Goal: Information Seeking & Learning: Check status

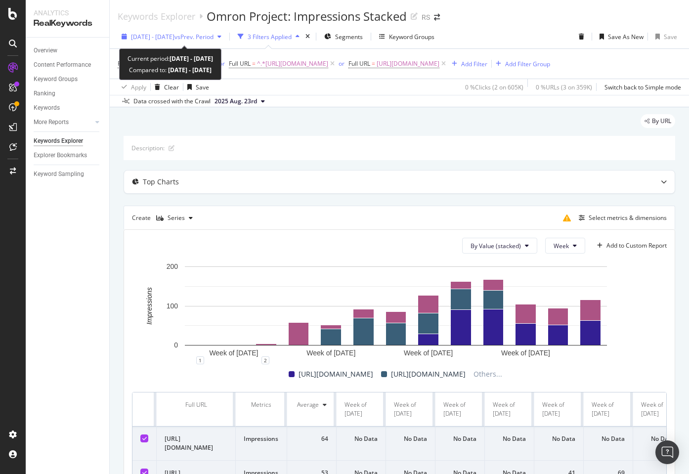
click at [209, 39] on span "vs Prev. Period" at bounding box center [194, 37] width 39 height 8
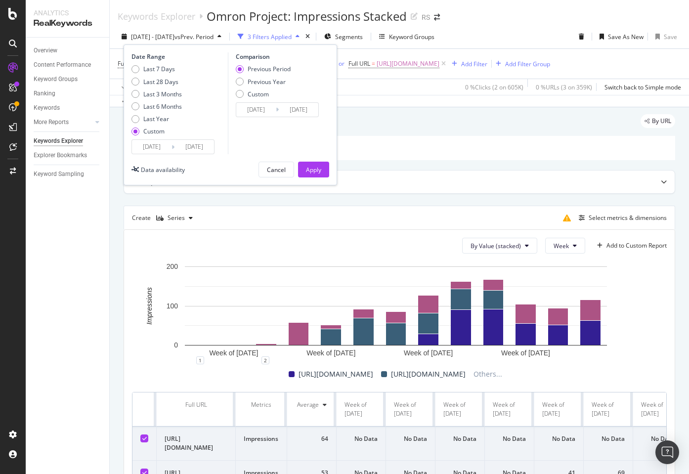
click at [158, 132] on div "Custom" at bounding box center [153, 131] width 21 height 8
type input "2025/07/30"
type input "2025/08/26"
type input "2025/07/02"
type input "2025/07/29"
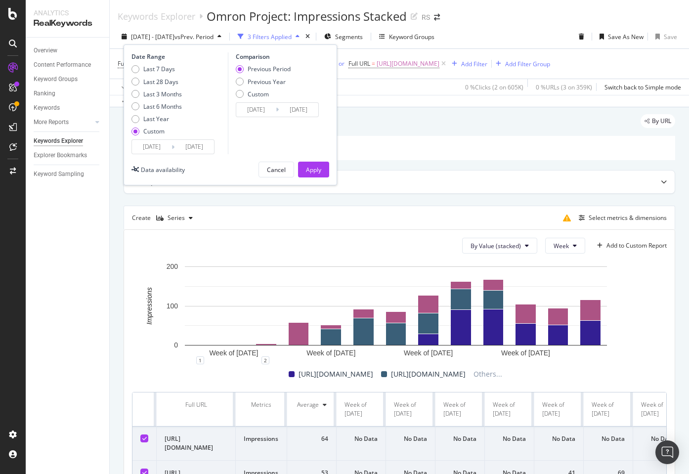
click at [159, 147] on input "2025/07/30" at bounding box center [152, 147] width 40 height 14
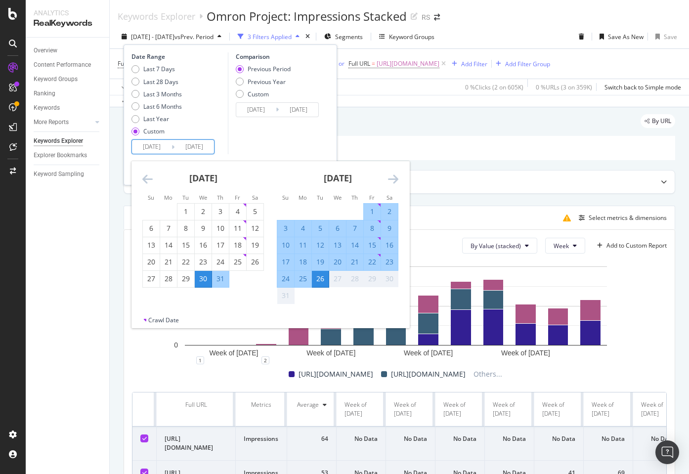
click at [149, 175] on icon "Move backward to switch to the previous month." at bounding box center [147, 179] width 10 height 12
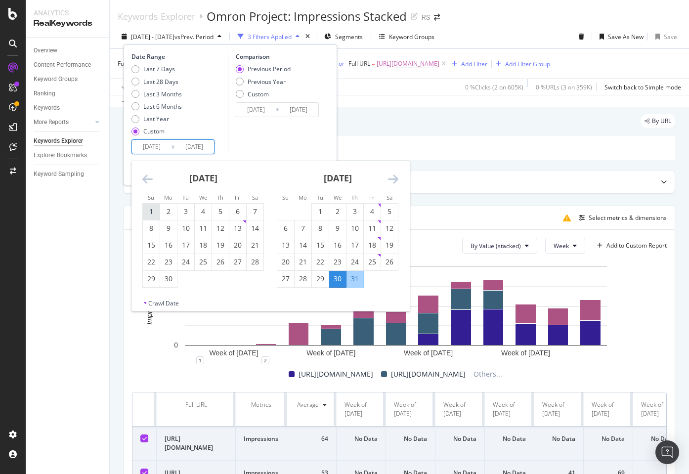
click at [150, 215] on div "1" at bounding box center [151, 212] width 17 height 10
type input "2025/06/01"
type input "2025/03/06"
type input "2025/05/31"
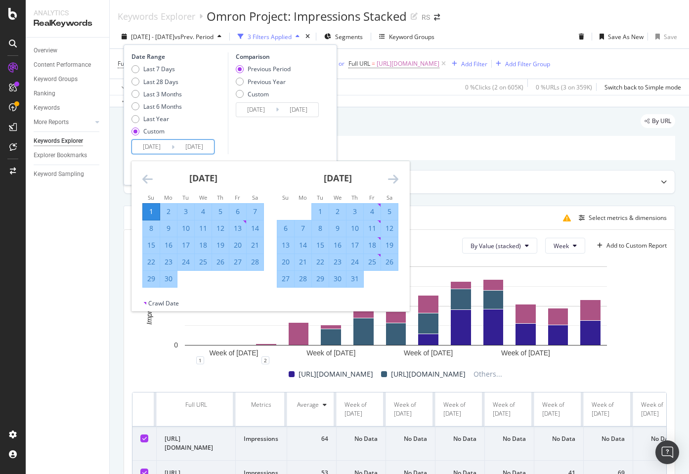
click at [395, 180] on icon "Move forward to switch to the next month." at bounding box center [393, 179] width 10 height 12
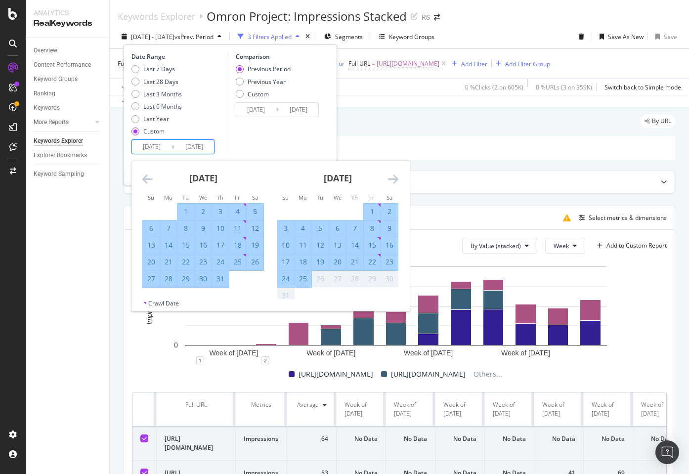
click at [314, 142] on div "Comparison Previous Period Previous Year Custom 2025/03/06 Navigate forward to …" at bounding box center [275, 103] width 94 height 102
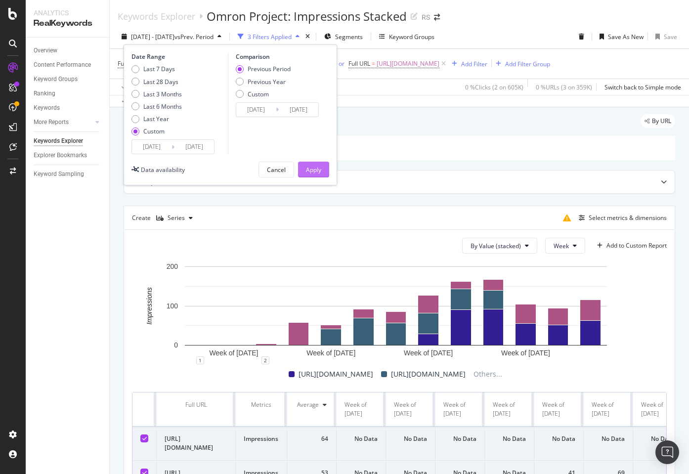
click at [325, 168] on button "Apply" at bounding box center [313, 170] width 31 height 16
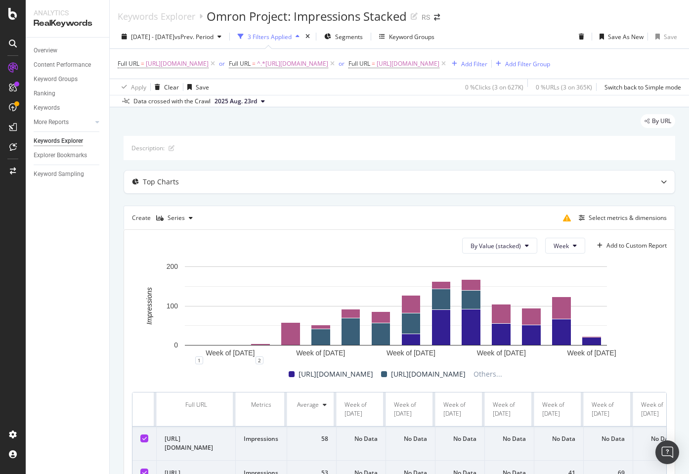
click at [473, 130] on div "By URL" at bounding box center [400, 125] width 552 height 22
click at [350, 130] on div "By URL" at bounding box center [400, 125] width 552 height 22
click at [478, 128] on div "By URL" at bounding box center [400, 125] width 552 height 22
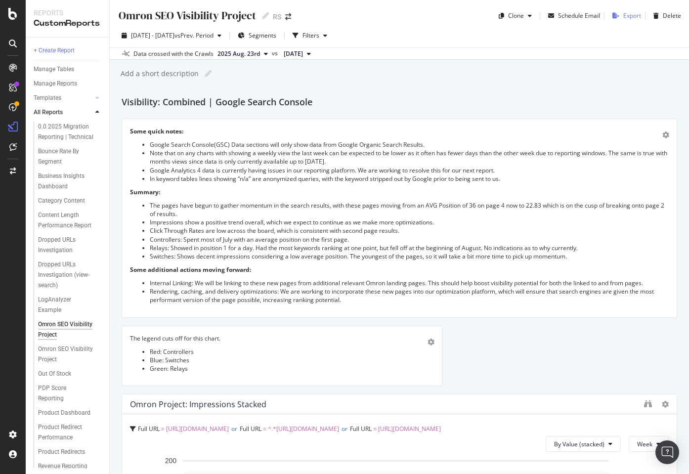
click at [623, 16] on div "Export" at bounding box center [632, 15] width 18 height 8
click at [404, 86] on div "Omron SEO Visibility Project Omron SEO Visibility Project RS Clone Schedule Ema…" at bounding box center [399, 237] width 579 height 474
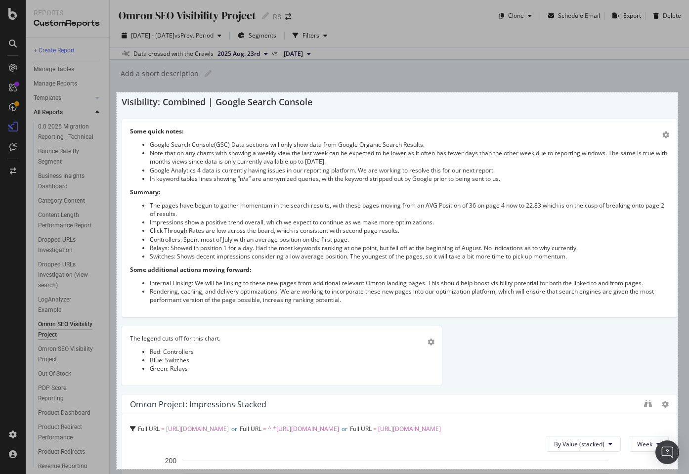
drag, startPoint x: 117, startPoint y: 92, endPoint x: 678, endPoint y: 469, distance: 675.8
click at [678, 469] on div "1135 X 762" at bounding box center [344, 237] width 689 height 474
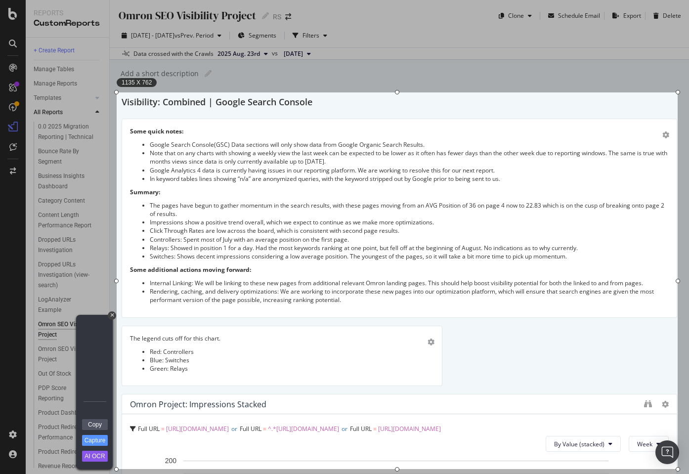
scroll to position [2, 0]
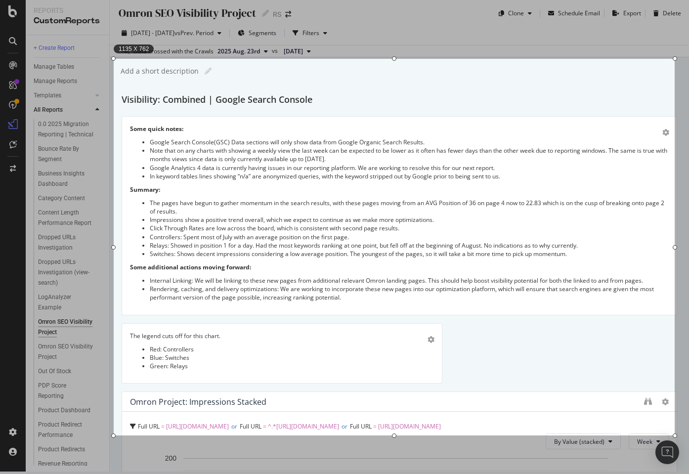
drag, startPoint x: 588, startPoint y: 311, endPoint x: 585, endPoint y: 277, distance: 33.7
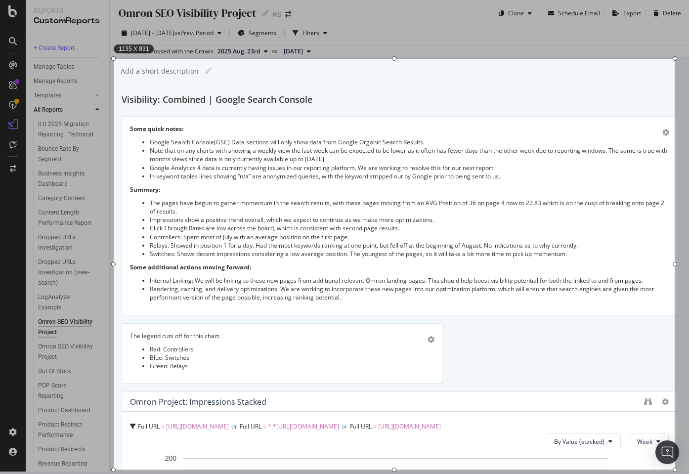
drag, startPoint x: 394, startPoint y: 437, endPoint x: 401, endPoint y: 498, distance: 61.7
click at [401, 472] on html "Reports CustomReports + Create Report Manage Tables Manage Reports Templates AI…" at bounding box center [344, 235] width 689 height 474
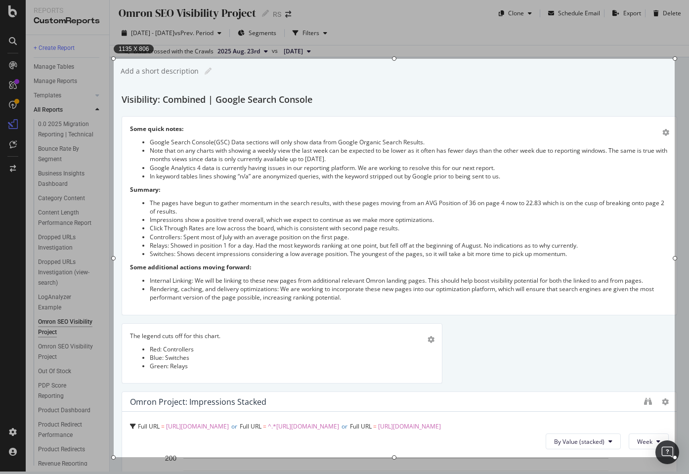
click at [384, 460] on div at bounding box center [394, 457] width 561 height 4
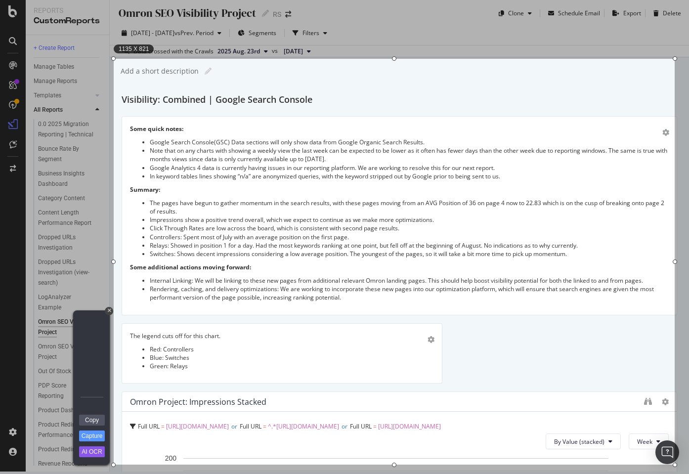
click at [456, 59] on div at bounding box center [394, 58] width 561 height 4
click at [450, 32] on div at bounding box center [337, 28] width 675 height 61
click at [450, 208] on div "1135 X 821" at bounding box center [394, 262] width 561 height 406
click at [109, 316] on div at bounding box center [91, 314] width 37 height 9
click at [110, 309] on div "+" at bounding box center [109, 311] width 8 height 8
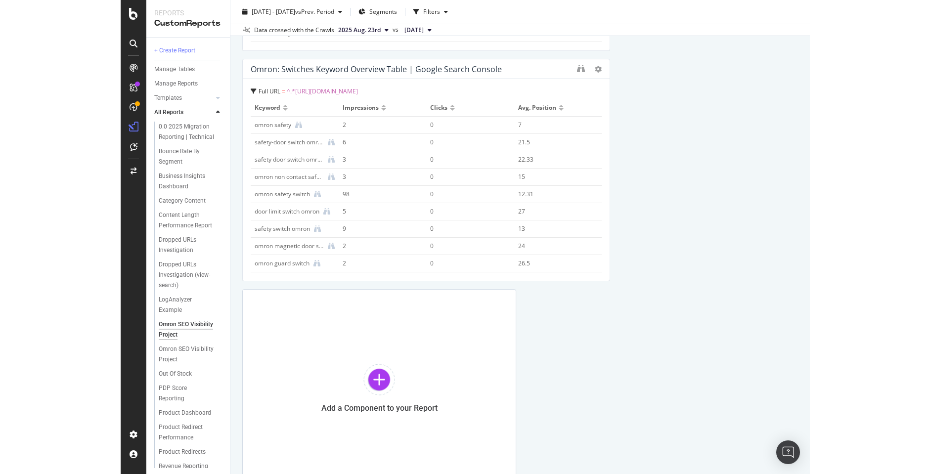
scroll to position [0, 0]
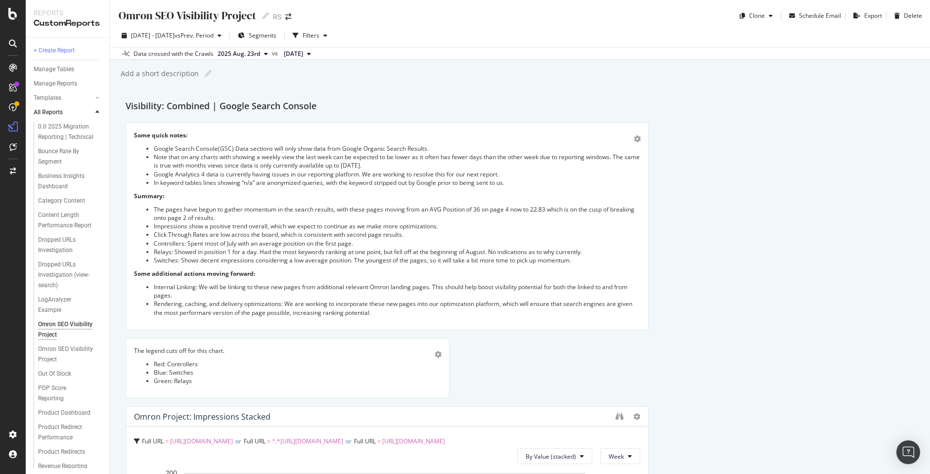
click at [418, 98] on div "Omron SEO Visibility Project Omron SEO Visibility Project RS Clone Schedule Ema…" at bounding box center [520, 237] width 820 height 474
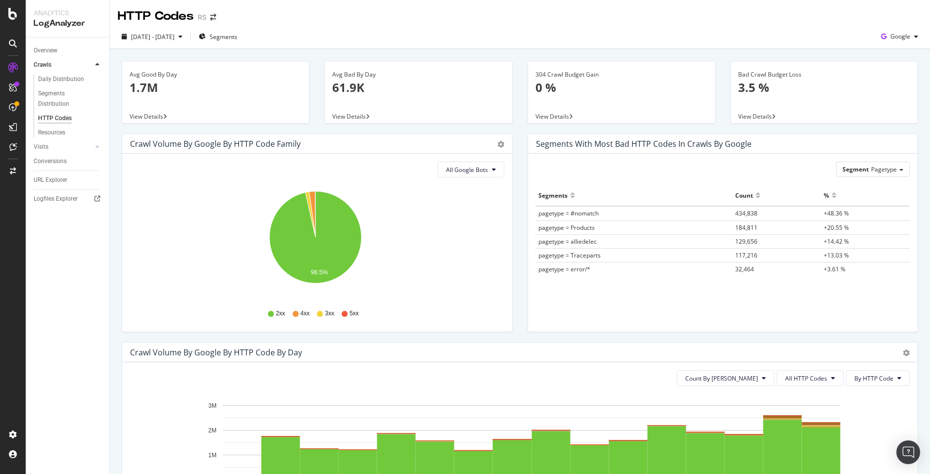
click at [421, 136] on div "Crawl Volume by google by HTTP Code Family Pie Table" at bounding box center [317, 144] width 390 height 20
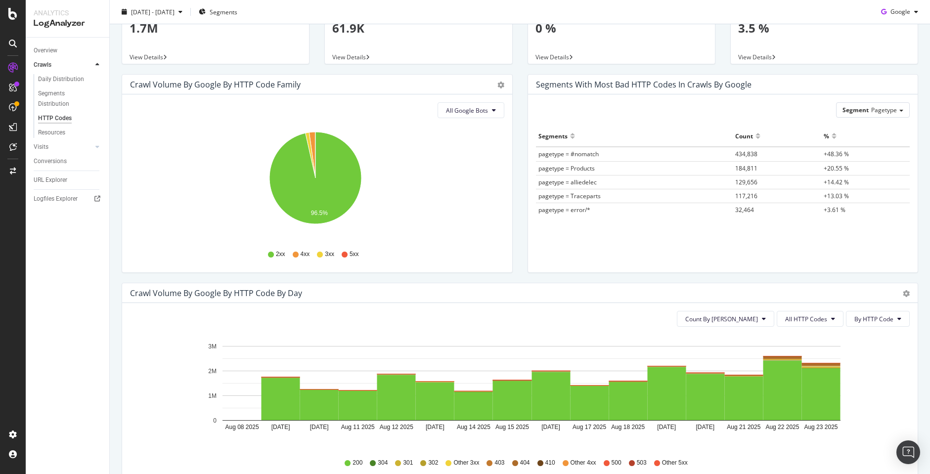
scroll to position [148, 0]
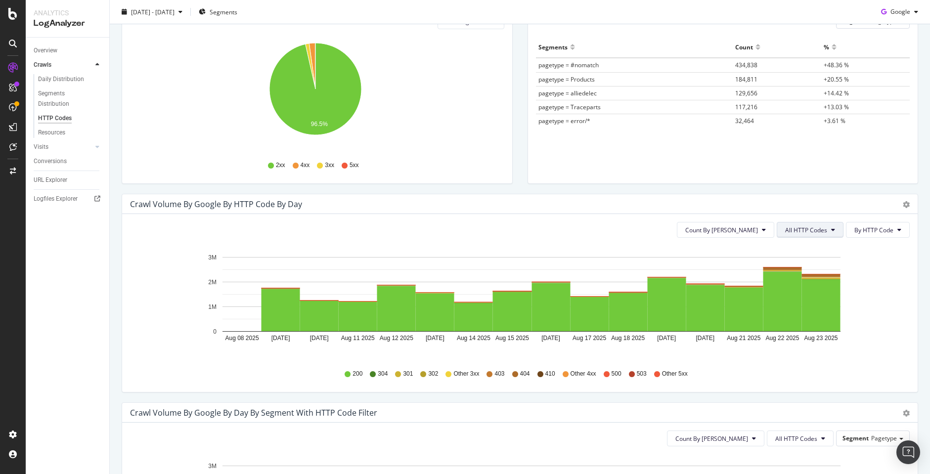
click at [805, 235] on button "All HTTP Codes" at bounding box center [810, 230] width 67 height 16
click at [804, 327] on span "4xx family" at bounding box center [804, 322] width 50 height 9
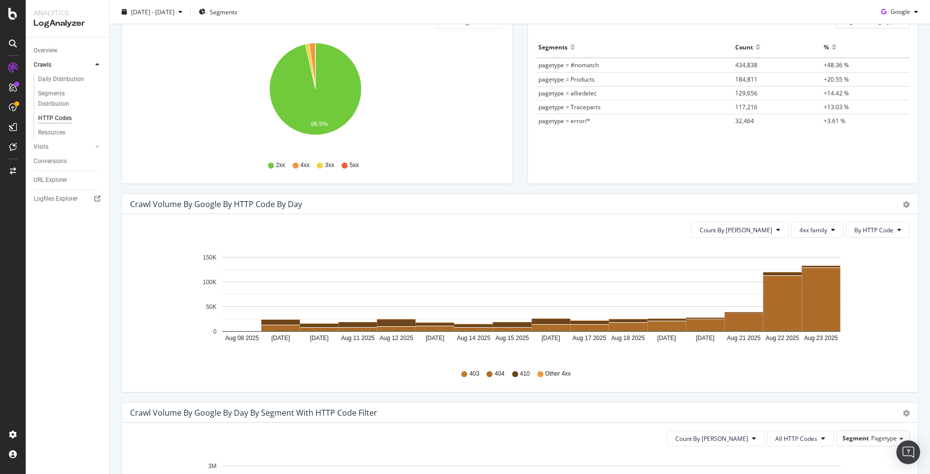
click at [691, 207] on div "Crawl Volume by google by HTTP Code by Day" at bounding box center [509, 204] width 758 height 10
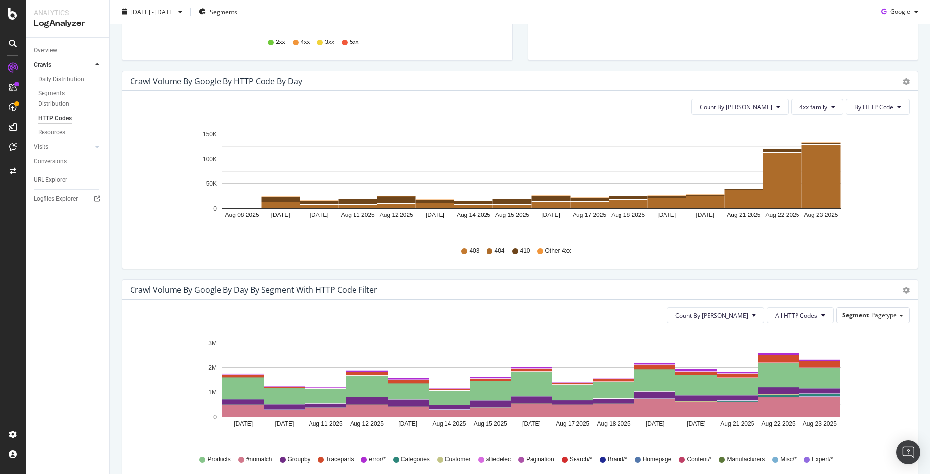
scroll to position [247, 0]
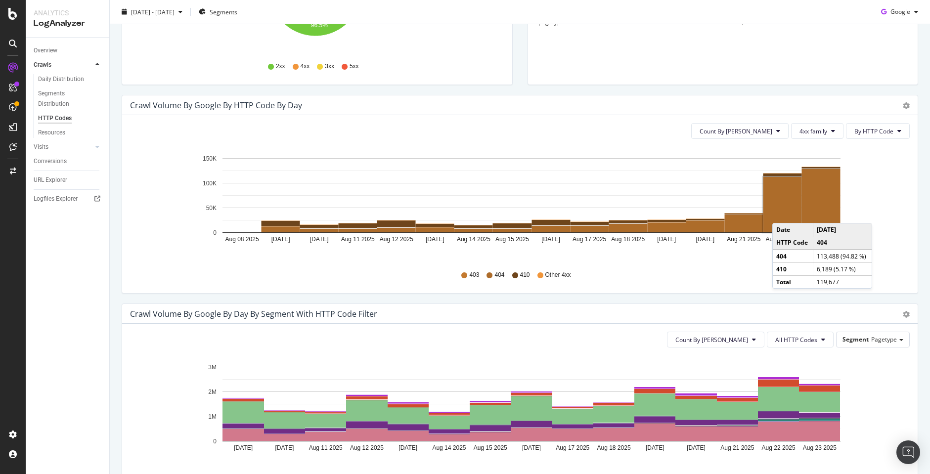
click at [782, 213] on rect "A chart." at bounding box center [782, 204] width 39 height 55
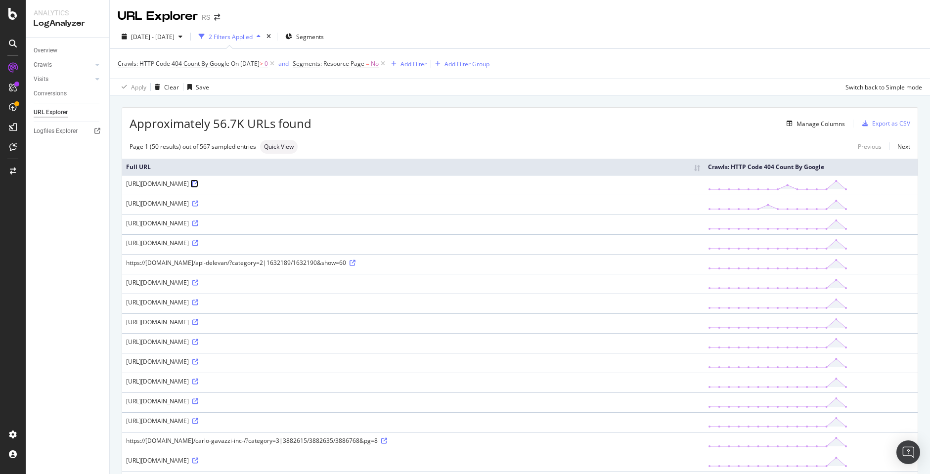
click at [198, 182] on icon at bounding box center [195, 184] width 6 height 6
click at [198, 206] on icon at bounding box center [195, 204] width 6 height 6
click at [825, 118] on button "Manage Columns" at bounding box center [814, 124] width 62 height 12
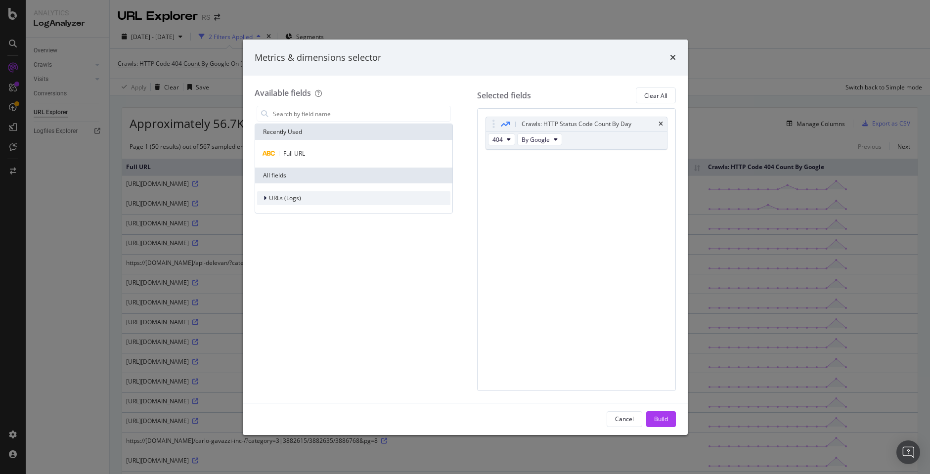
click at [291, 199] on span "URLs (Logs)" at bounding box center [285, 198] width 32 height 8
click at [301, 241] on div "Crawls" at bounding box center [354, 244] width 194 height 14
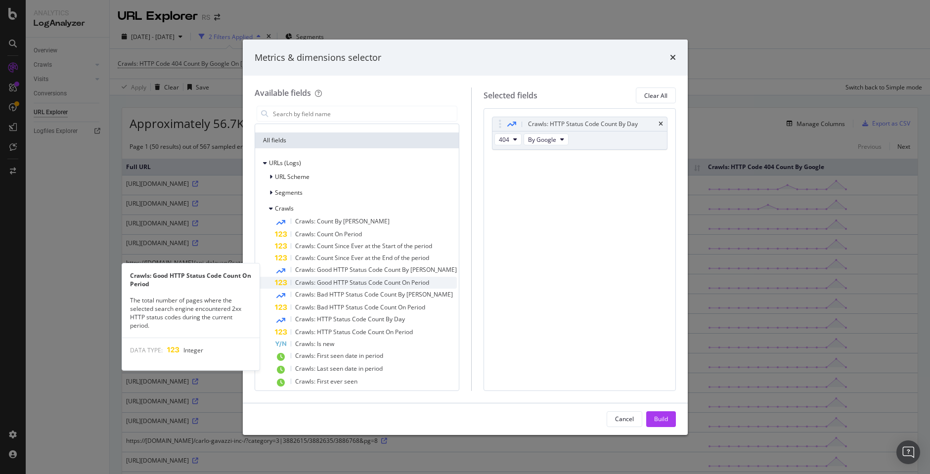
scroll to position [49, 0]
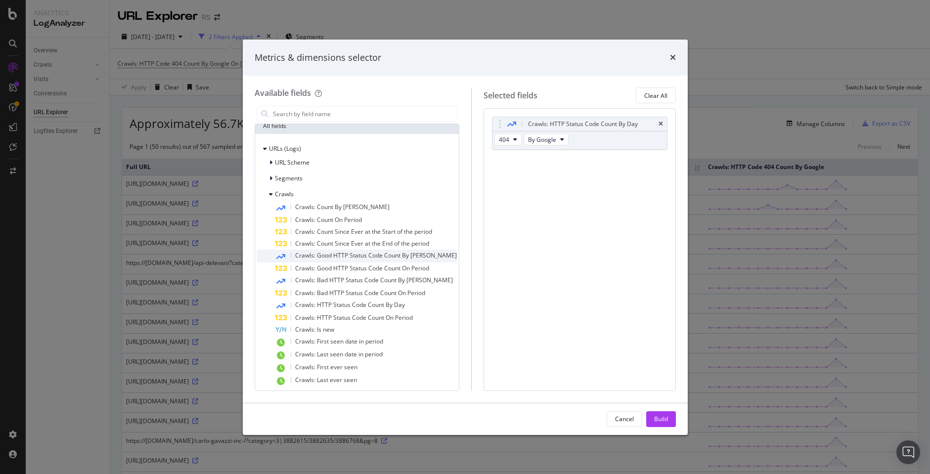
click at [360, 254] on span "Crawls: Good HTTP Status Code Count By Day" at bounding box center [376, 255] width 162 height 8
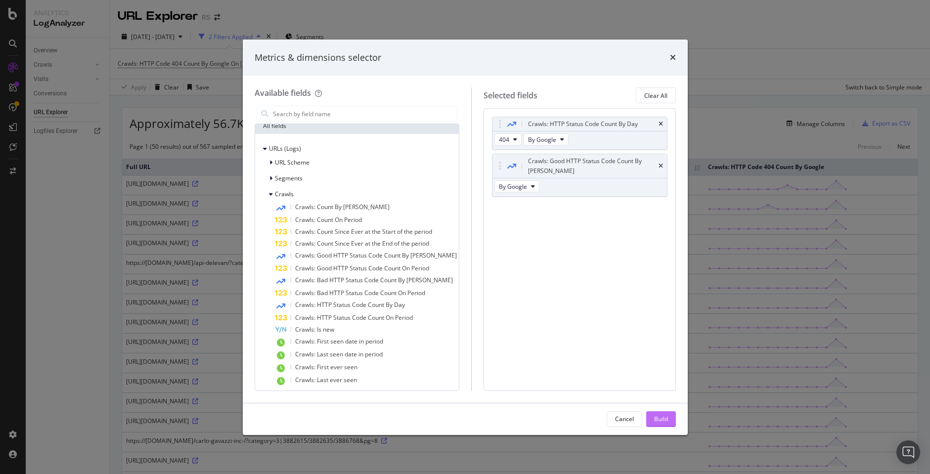
click at [655, 420] on div "Build" at bounding box center [661, 419] width 14 height 8
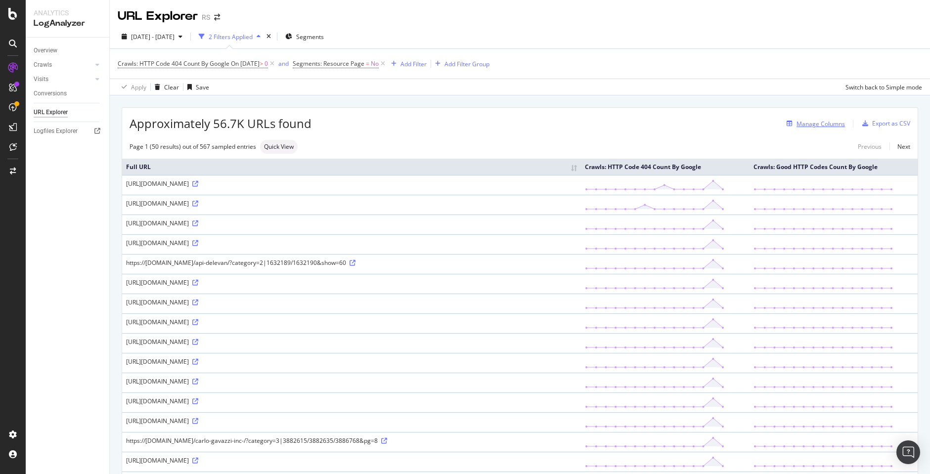
click at [797, 123] on div "Manage Columns" at bounding box center [820, 124] width 48 height 8
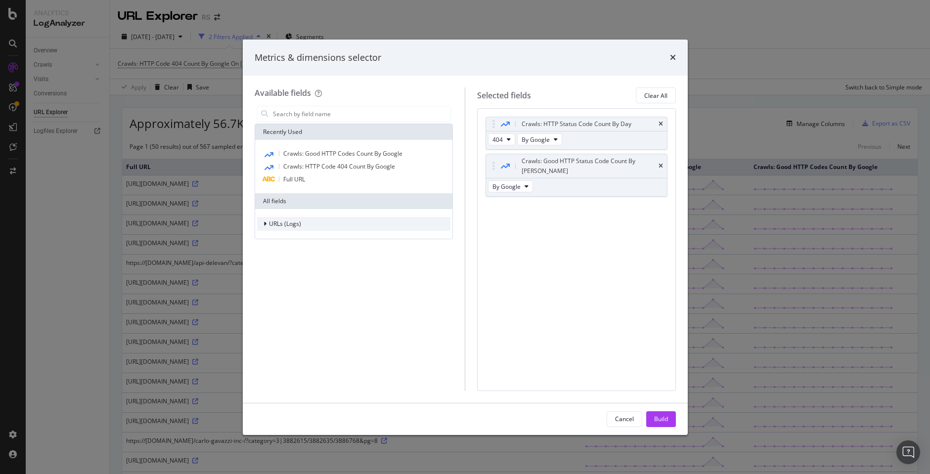
click at [289, 220] on span "URLs (Logs)" at bounding box center [285, 223] width 32 height 8
click at [296, 269] on div "Crawls" at bounding box center [354, 270] width 194 height 14
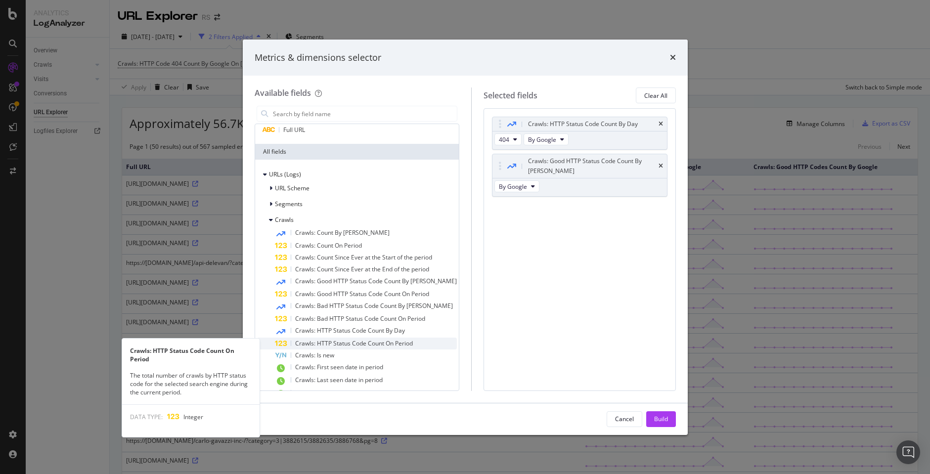
scroll to position [95, 0]
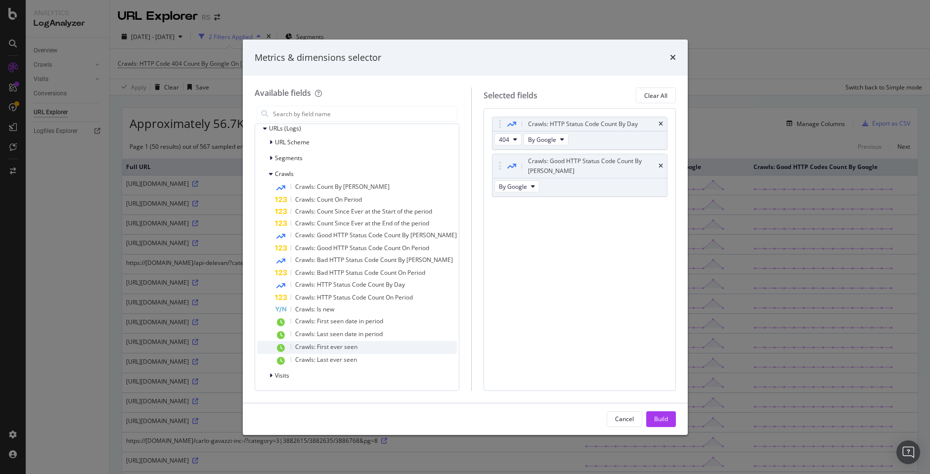
click at [385, 348] on div "Crawls: First ever seen" at bounding box center [366, 347] width 182 height 13
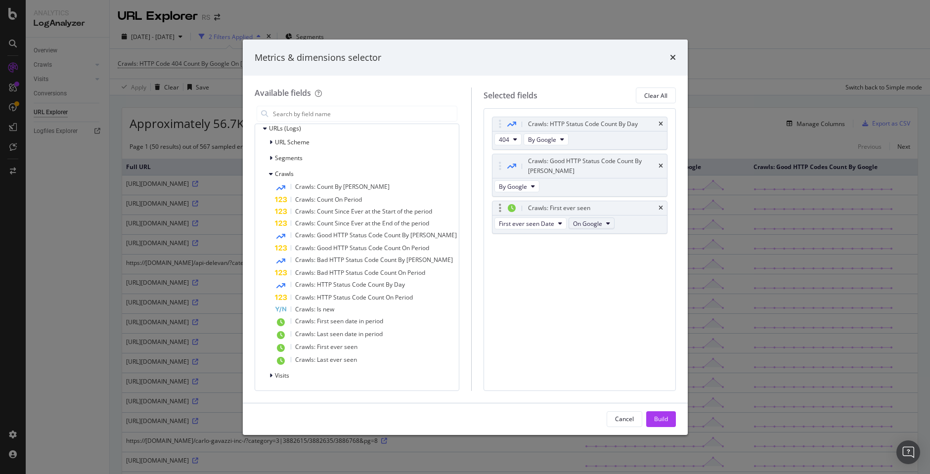
click at [594, 219] on span "On Google" at bounding box center [587, 223] width 29 height 8
click at [285, 374] on span "Visits" at bounding box center [282, 375] width 14 height 8
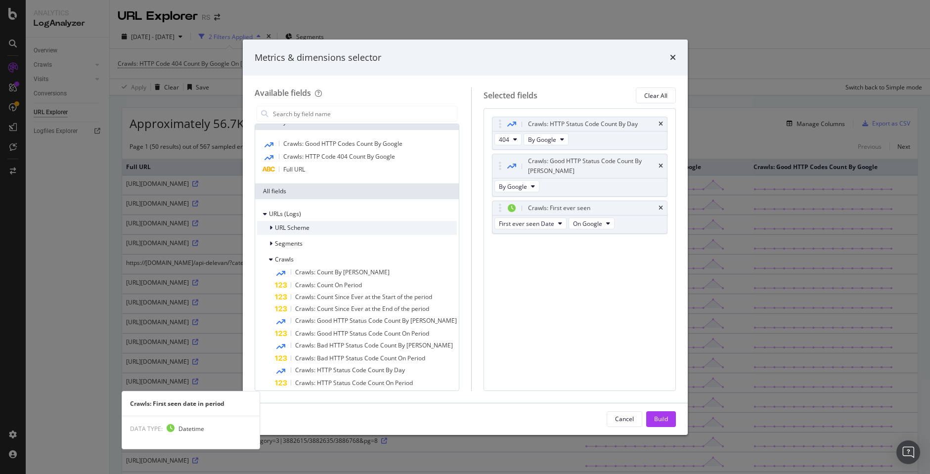
scroll to position [9, 0]
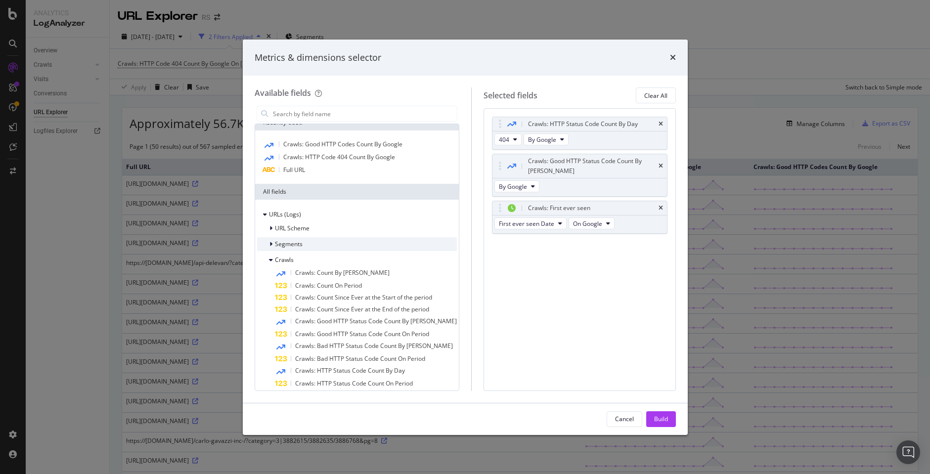
click at [291, 246] on span "Segments" at bounding box center [289, 244] width 28 height 8
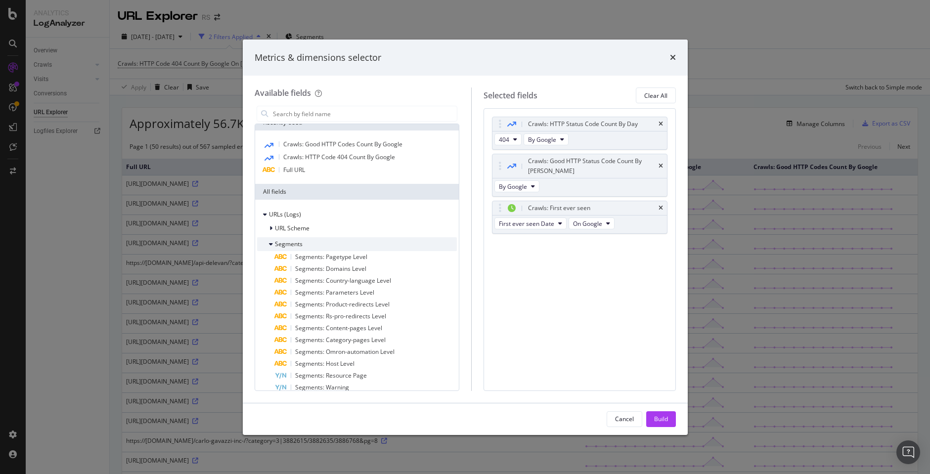
click at [291, 246] on span "Segments" at bounding box center [289, 244] width 28 height 8
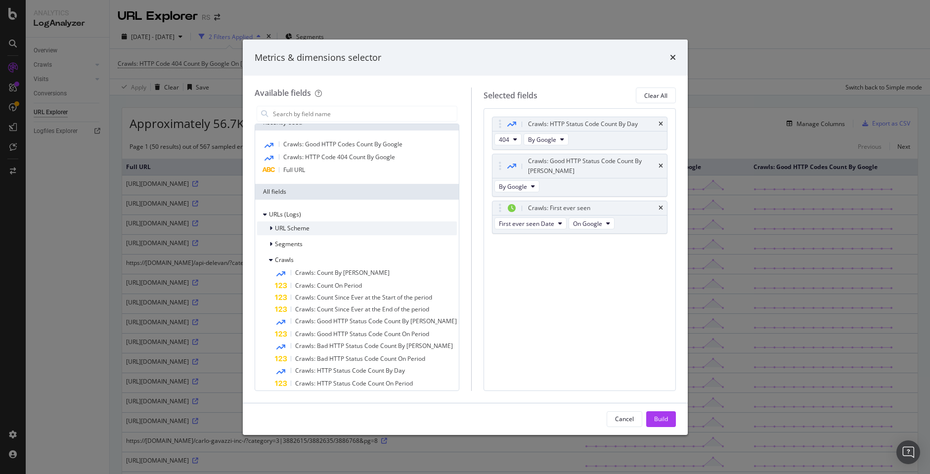
click at [300, 227] on span "URL Scheme" at bounding box center [292, 228] width 35 height 8
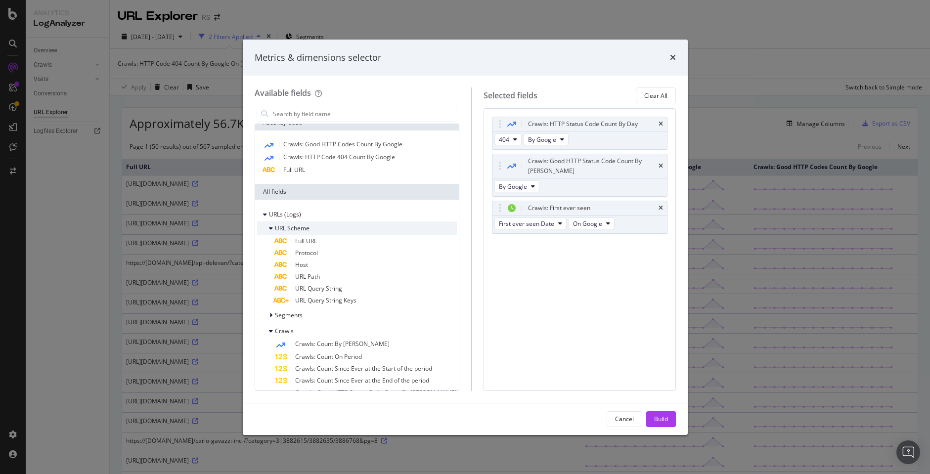
click at [300, 227] on span "URL Scheme" at bounding box center [292, 228] width 35 height 8
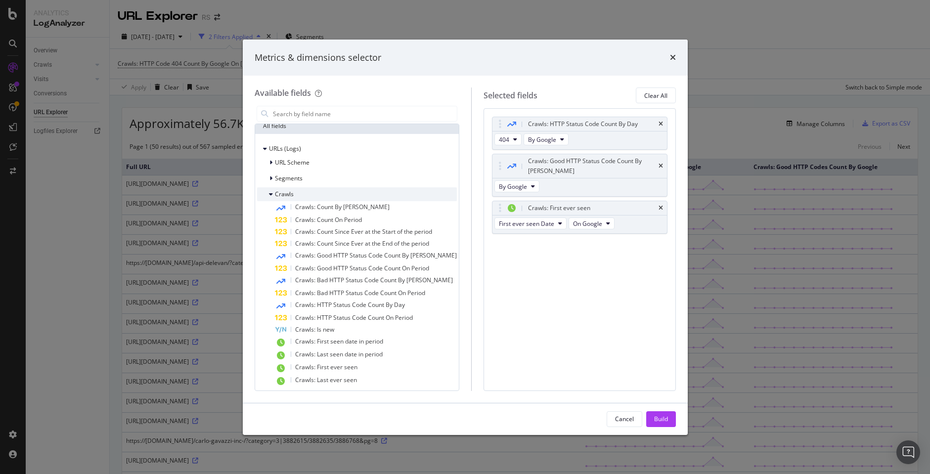
scroll to position [99, 0]
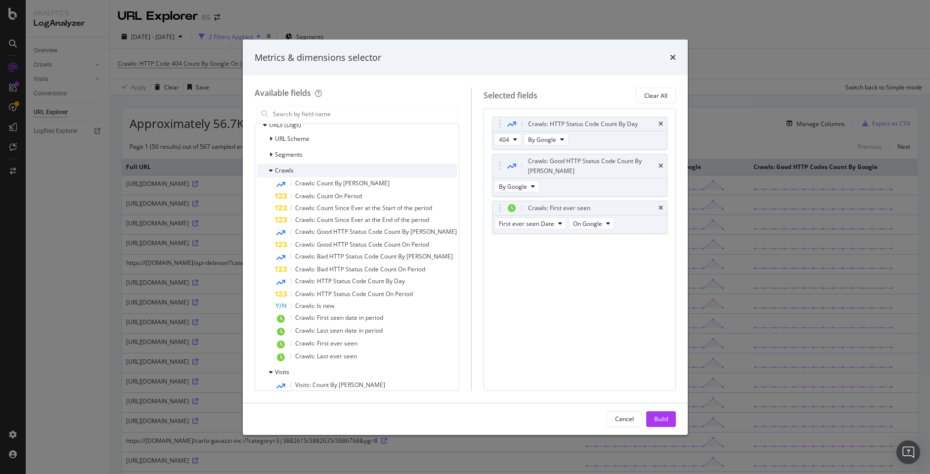
click at [292, 170] on span "Crawls" at bounding box center [284, 170] width 19 height 8
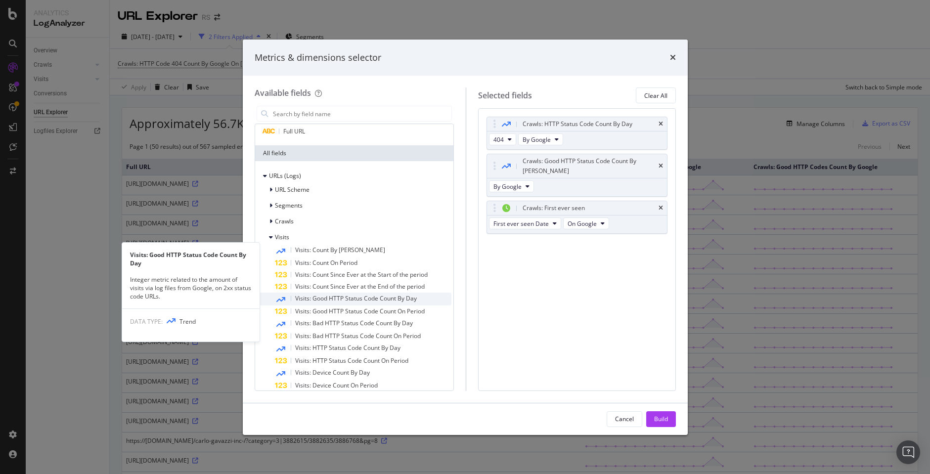
scroll to position [0, 0]
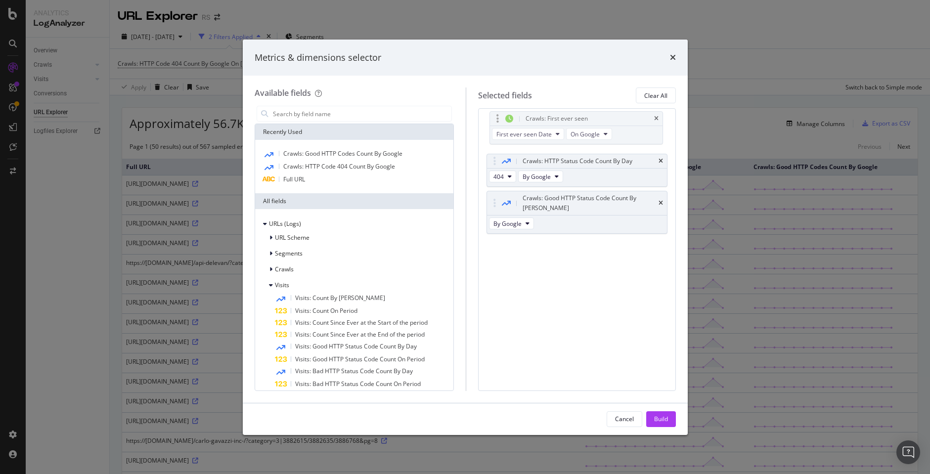
drag, startPoint x: 505, startPoint y: 200, endPoint x: 501, endPoint y: 120, distance: 79.7
click at [501, 120] on body "Analytics LogAnalyzer Overview Crawls Daily Distribution Segments Distribution …" at bounding box center [465, 237] width 930 height 474
click at [665, 416] on div "Build" at bounding box center [661, 419] width 14 height 8
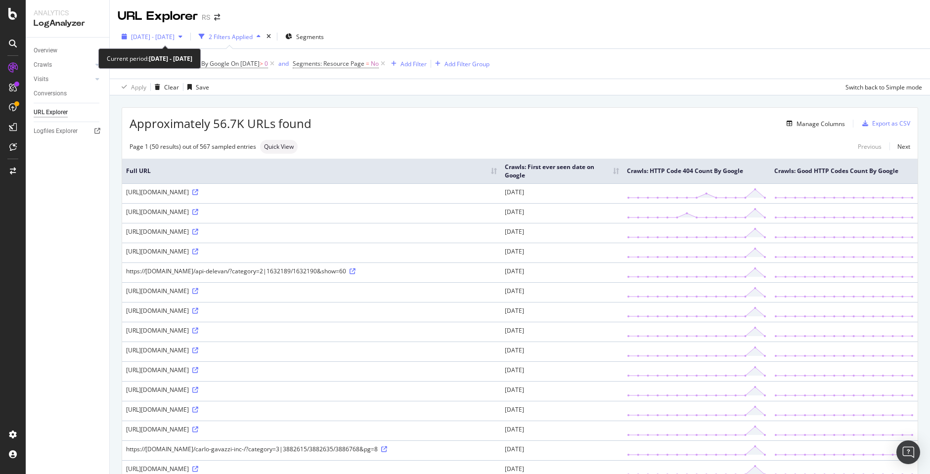
click at [168, 42] on div "2025 Aug. 9th - Aug. 23rd" at bounding box center [152, 36] width 69 height 15
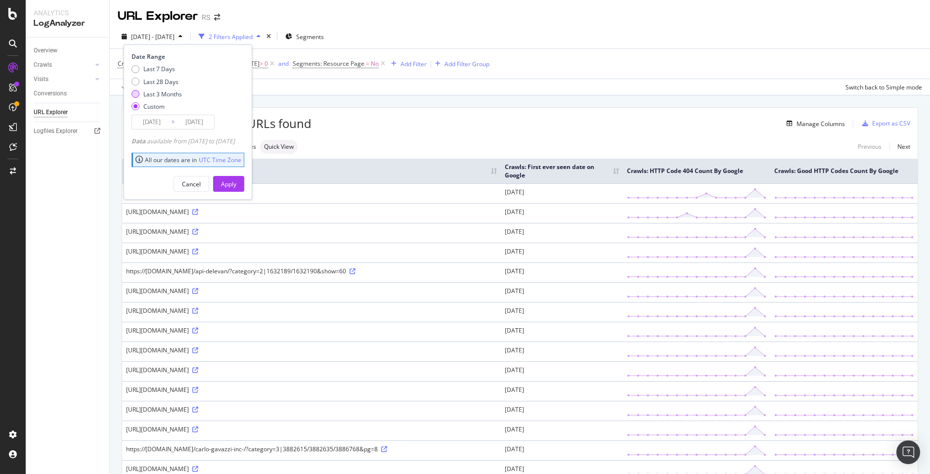
click at [175, 91] on div "Last 3 Months" at bounding box center [162, 94] width 39 height 8
type input "2025/05/30"
type input "2025/08/29"
click at [236, 182] on div "Apply" at bounding box center [228, 184] width 15 height 8
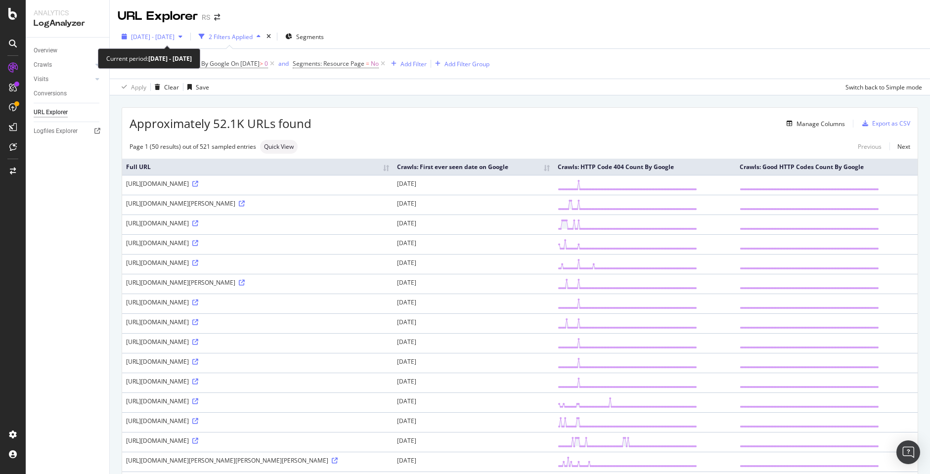
click at [175, 36] on span "2025 May. 30th - Aug. 29th" at bounding box center [153, 37] width 44 height 8
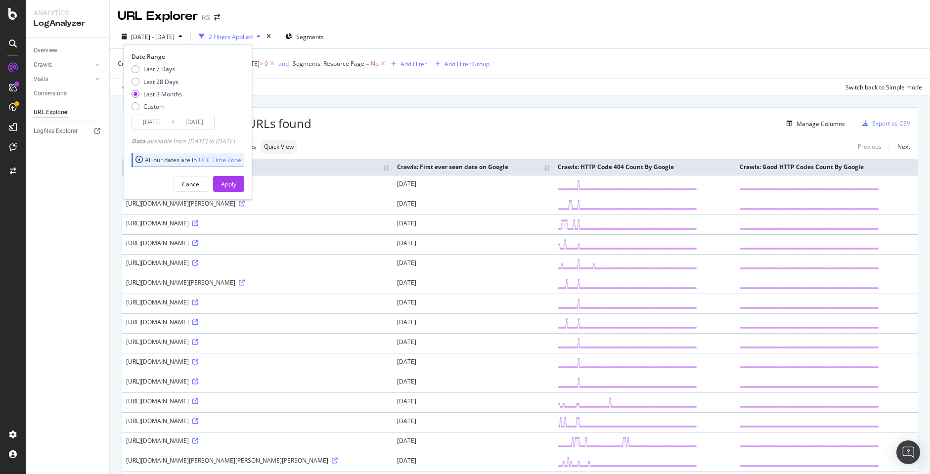
click at [175, 36] on span "2025 May. 30th - Aug. 29th" at bounding box center [153, 37] width 44 height 8
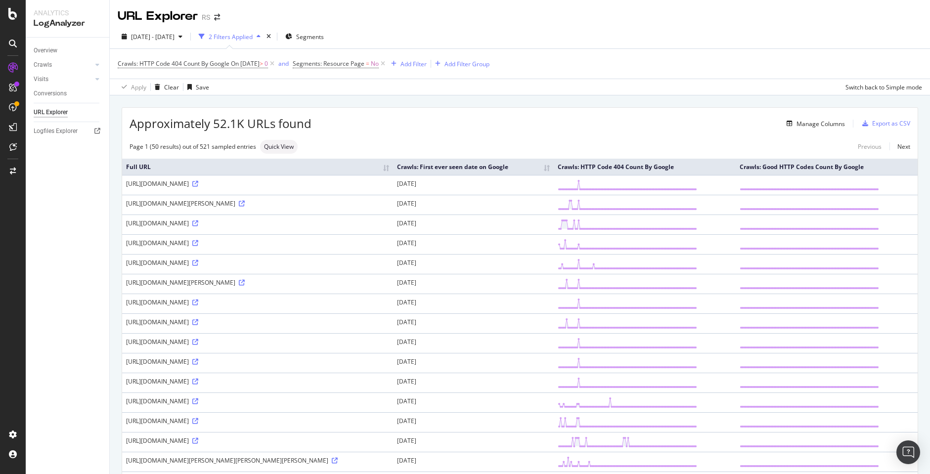
click at [410, 111] on div "Approximately 52.1K URLs found Manage Columns Export as CSV" at bounding box center [519, 120] width 795 height 24
click at [235, 65] on span "On 2025-06-12" at bounding box center [245, 63] width 29 height 8
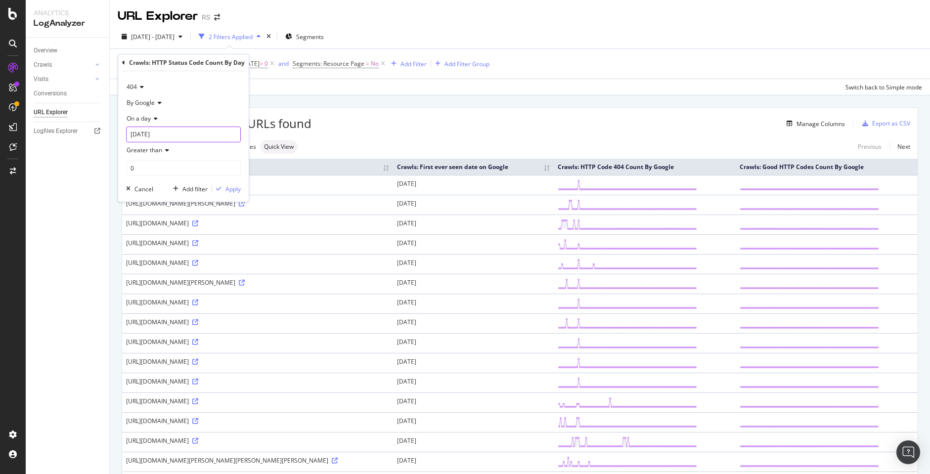
click at [187, 133] on input "2025-06-12" at bounding box center [183, 135] width 115 height 16
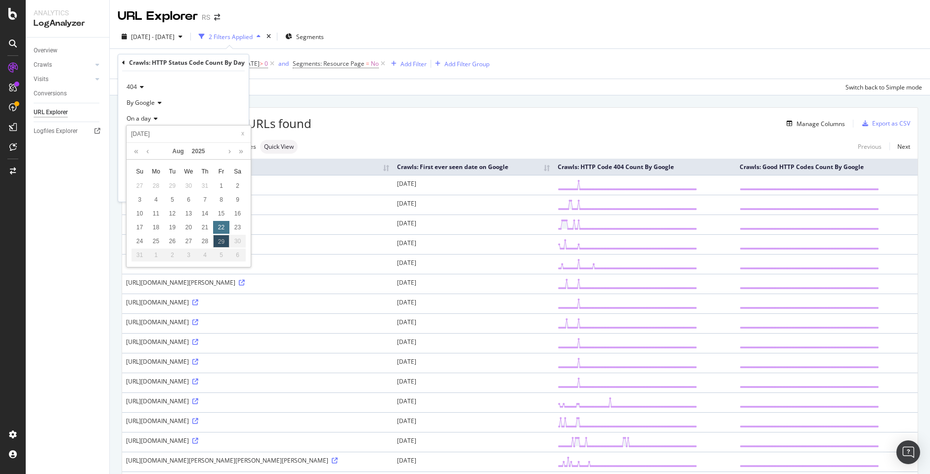
click at [220, 227] on div "22" at bounding box center [221, 227] width 16 height 13
type input "[DATE]"
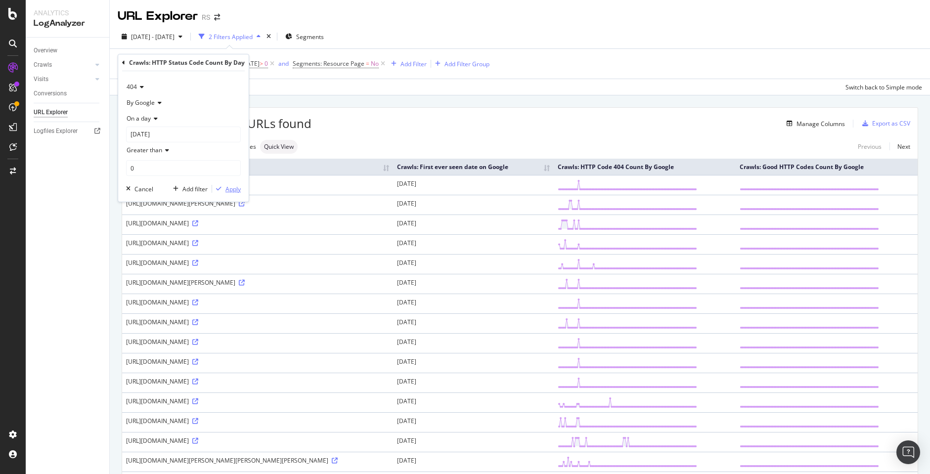
click at [232, 190] on div "Apply" at bounding box center [232, 189] width 15 height 8
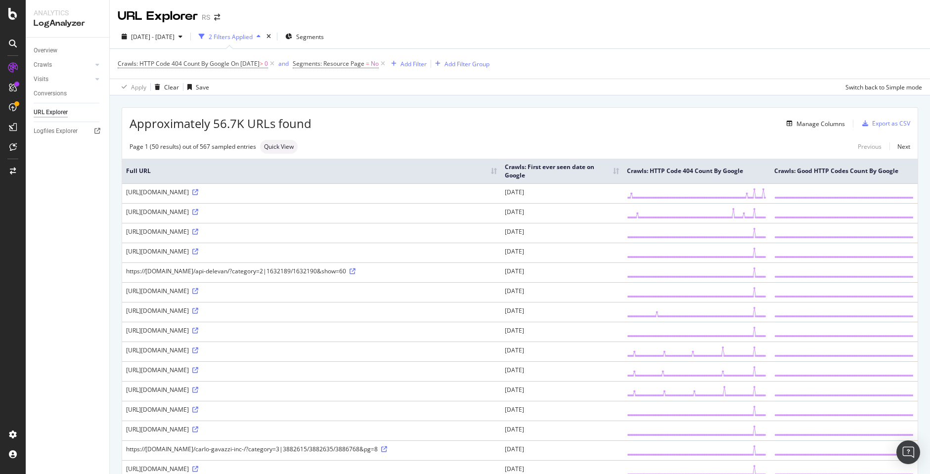
click at [260, 190] on div "https://us.rs-online.com/Carlo-Gavazzi-Inc-CONB15NF-S2/71095934/" at bounding box center [311, 192] width 371 height 8
copy div "https://us.rs-online.com/Carlo-Gavazzi-Inc-CONB15NF-S2/71095934/"
click at [501, 126] on div "Manage Columns" at bounding box center [577, 124] width 533 height 12
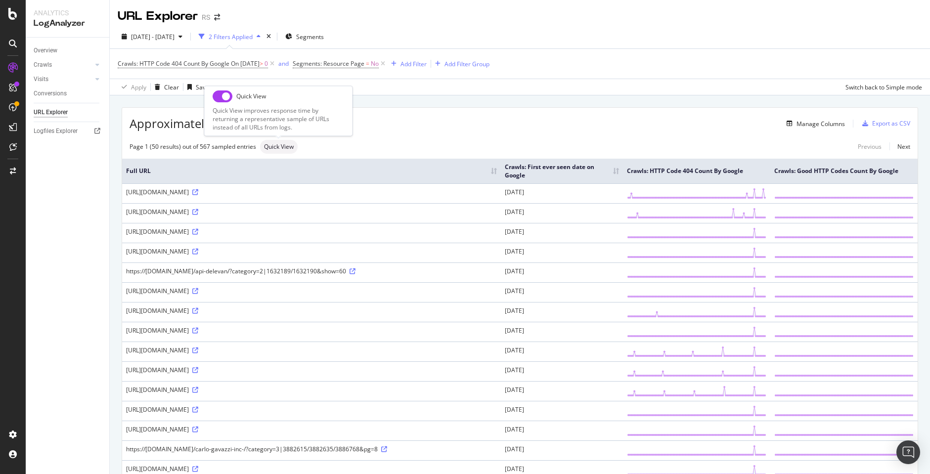
click at [280, 146] on span "Quick View" at bounding box center [279, 147] width 30 height 6
click at [220, 103] on div "Quick View Quick View improves response time by returning a representative samp…" at bounding box center [278, 111] width 148 height 50
click at [221, 97] on input "checkbox" at bounding box center [223, 96] width 20 height 12
checkbox input "true"
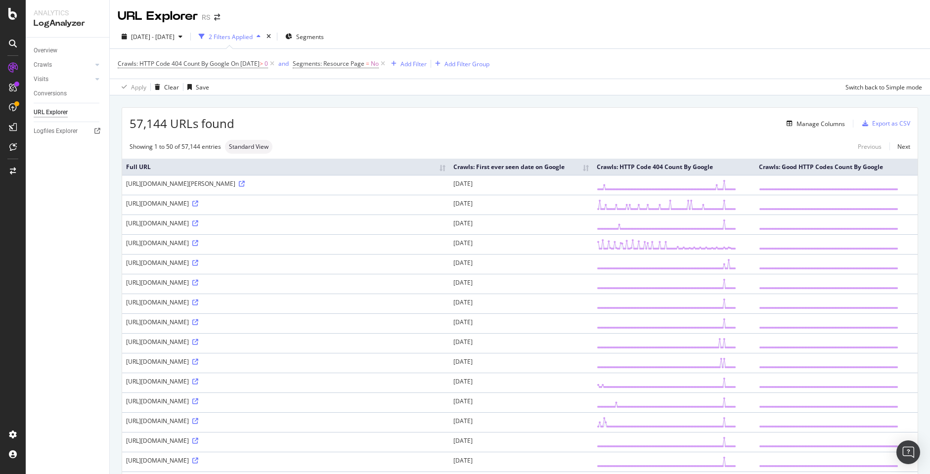
click at [448, 124] on div "Manage Columns" at bounding box center [539, 124] width 611 height 12
click at [808, 125] on div "Manage Columns" at bounding box center [820, 124] width 48 height 8
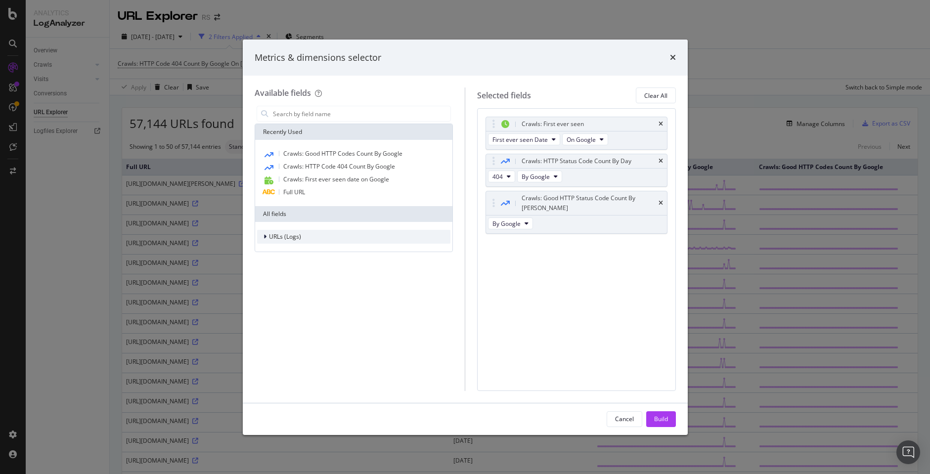
click at [297, 239] on span "URLs (Logs)" at bounding box center [285, 236] width 32 height 8
click at [302, 250] on span "URL Scheme" at bounding box center [292, 250] width 35 height 8
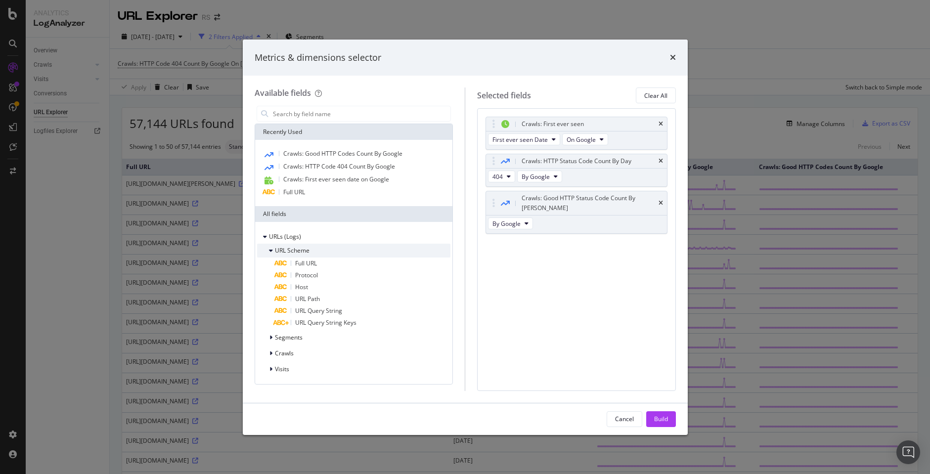
click at [302, 250] on span "URL Scheme" at bounding box center [292, 250] width 35 height 8
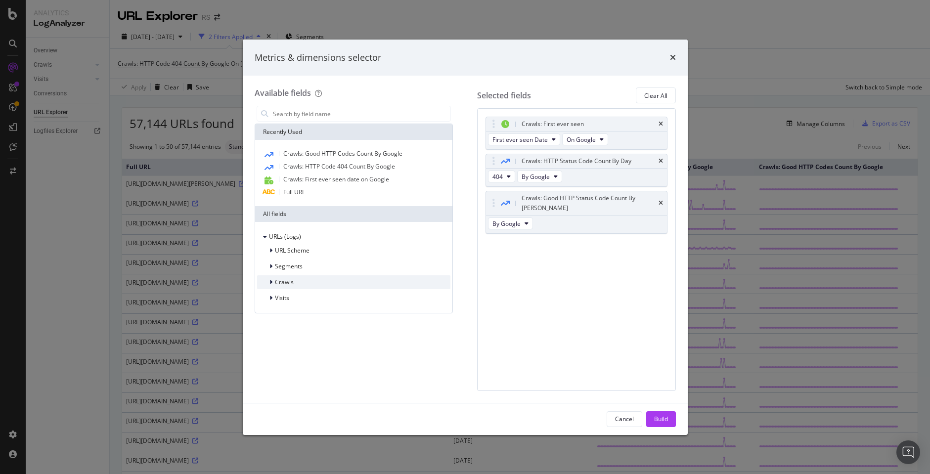
click at [296, 285] on div "Crawls" at bounding box center [354, 282] width 194 height 14
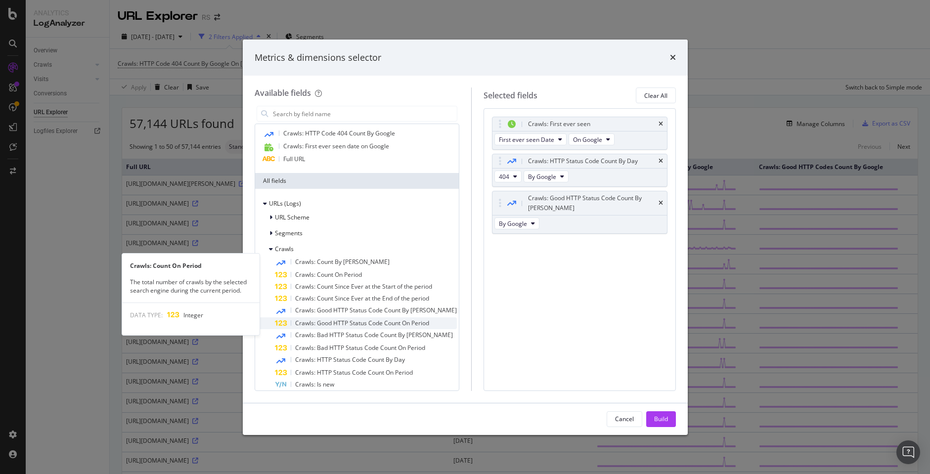
scroll to position [49, 0]
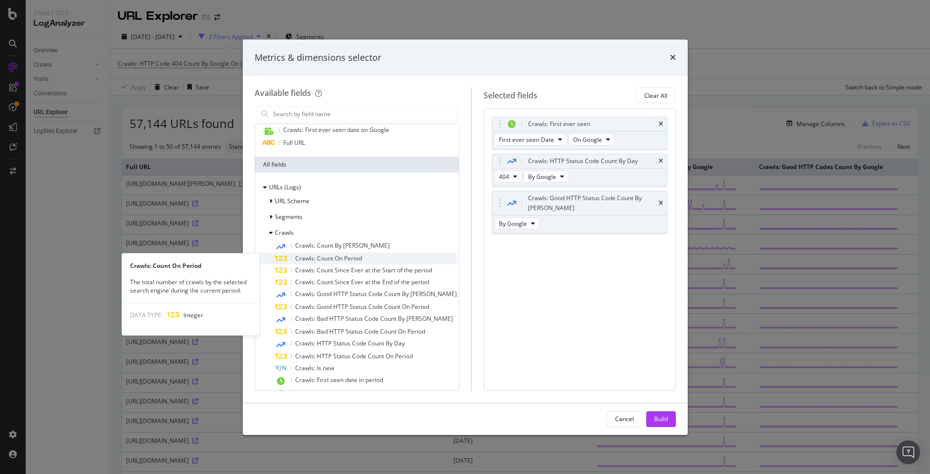
click at [386, 261] on div "Crawls: Count On Period" at bounding box center [366, 259] width 182 height 12
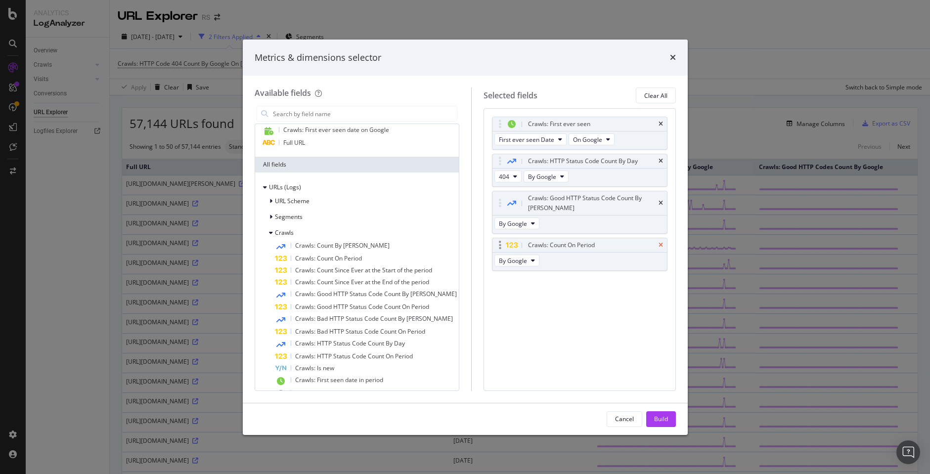
click at [661, 242] on icon "times" at bounding box center [660, 245] width 4 height 6
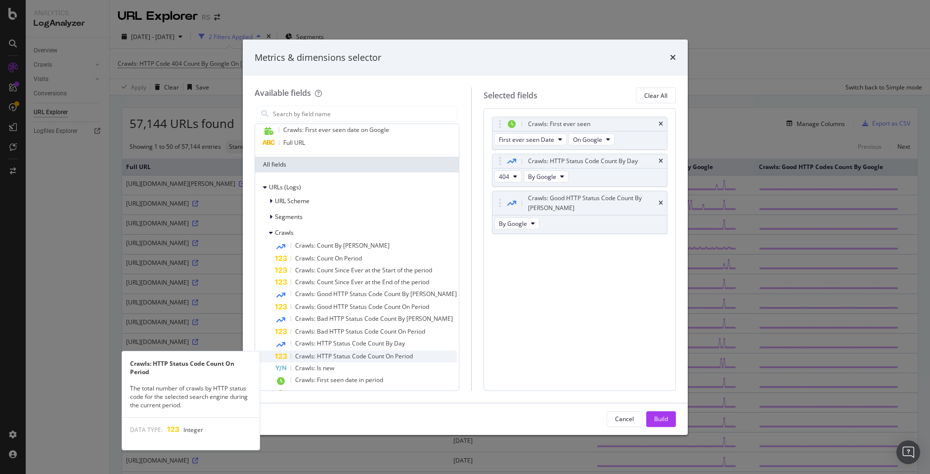
click at [413, 356] on span "Crawls: HTTP Status Code Count On Period" at bounding box center [354, 356] width 118 height 8
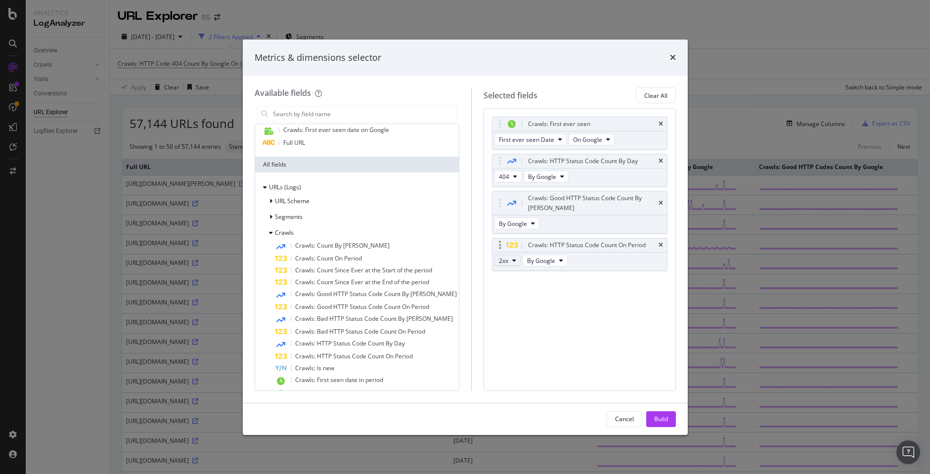
click at [503, 255] on button "2xx" at bounding box center [507, 261] width 26 height 12
click at [511, 303] on span "4xx" at bounding box center [509, 305] width 27 height 9
click at [503, 255] on button "2xx" at bounding box center [507, 261] width 26 height 12
click at [509, 308] on span "4xx" at bounding box center [509, 305] width 27 height 9
click at [505, 256] on button "2xx" at bounding box center [507, 261] width 26 height 12
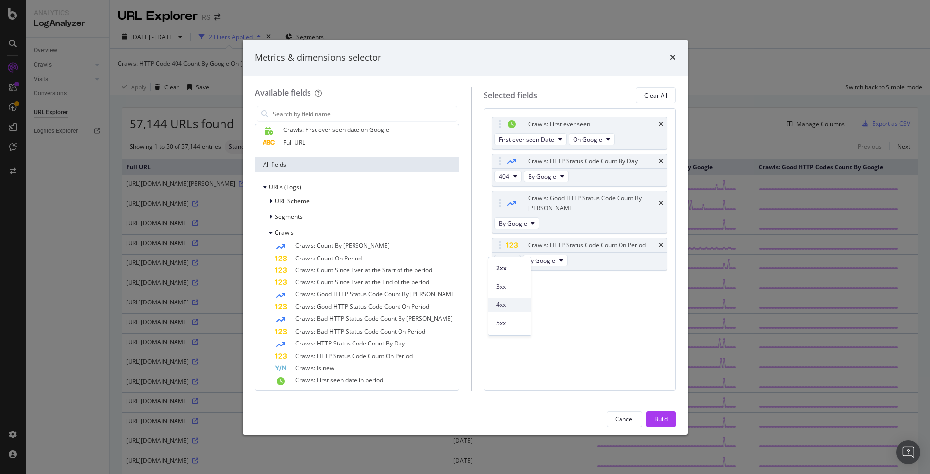
click at [506, 307] on span "4xx" at bounding box center [509, 305] width 27 height 9
click at [498, 255] on button "2xx" at bounding box center [507, 261] width 26 height 12
click at [506, 269] on span "2xx" at bounding box center [509, 268] width 27 height 9
click at [501, 257] on span "2xx" at bounding box center [503, 261] width 9 height 8
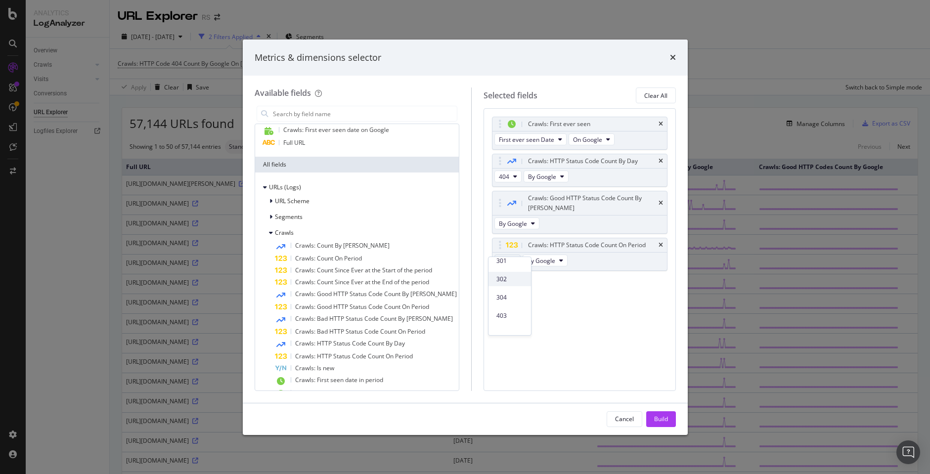
click at [504, 284] on div "302" at bounding box center [509, 279] width 43 height 14
click at [502, 255] on button "2xx" at bounding box center [507, 261] width 26 height 12
click at [581, 299] on div "Crawls: First ever seen First ever seen Date On Google Crawls: HTTP Status Code…" at bounding box center [579, 249] width 192 height 282
drag, startPoint x: 669, startPoint y: 419, endPoint x: 657, endPoint y: 405, distance: 18.6
click at [669, 419] on button "Build" at bounding box center [661, 419] width 30 height 16
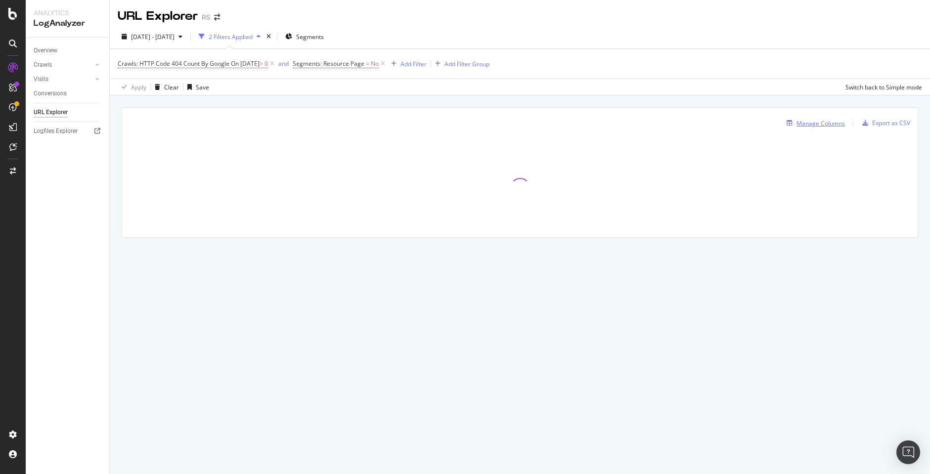
click at [813, 126] on div "Manage Columns" at bounding box center [820, 123] width 48 height 8
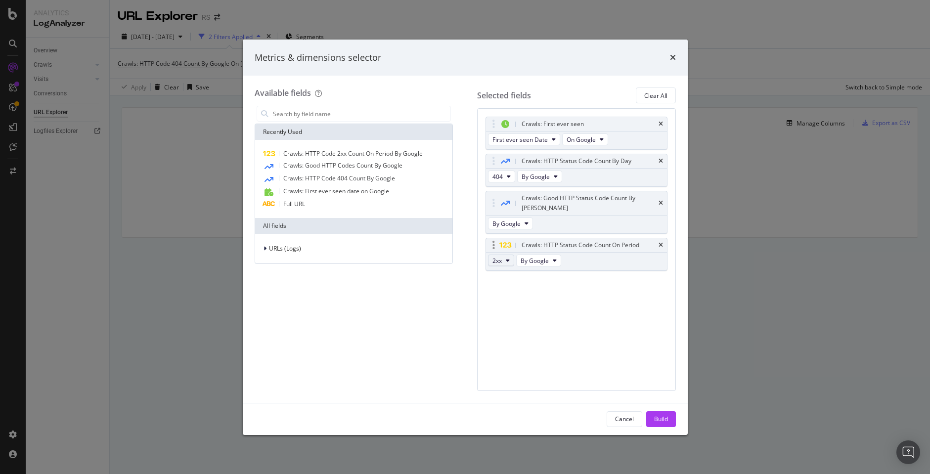
click at [497, 257] on span "2xx" at bounding box center [496, 261] width 9 height 8
click at [504, 306] on span "4xx" at bounding box center [509, 305] width 27 height 9
click at [510, 255] on button "2xx" at bounding box center [501, 261] width 26 height 12
click at [587, 284] on div "Crawls: First ever seen First ever seen Date On Google Crawls: HTTP Status Code…" at bounding box center [576, 249] width 199 height 282
drag, startPoint x: 607, startPoint y: 235, endPoint x: 609, endPoint y: 162, distance: 72.7
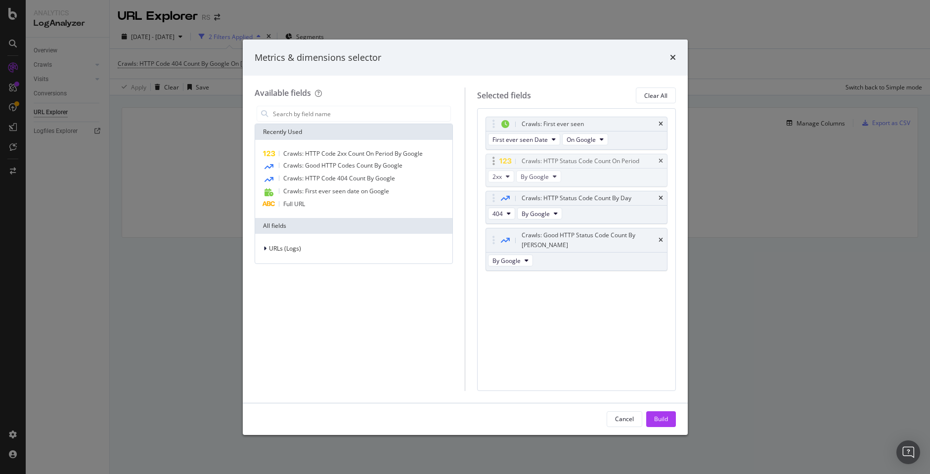
click at [609, 162] on body "Analytics LogAnalyzer Overview Crawls Daily Distribution Segments Distribution …" at bounding box center [465, 237] width 930 height 474
click at [495, 158] on div "modal" at bounding box center [493, 161] width 11 height 10
click at [535, 176] on span "By Google" at bounding box center [535, 177] width 28 height 8
click at [502, 181] on button "2xx" at bounding box center [501, 177] width 26 height 12
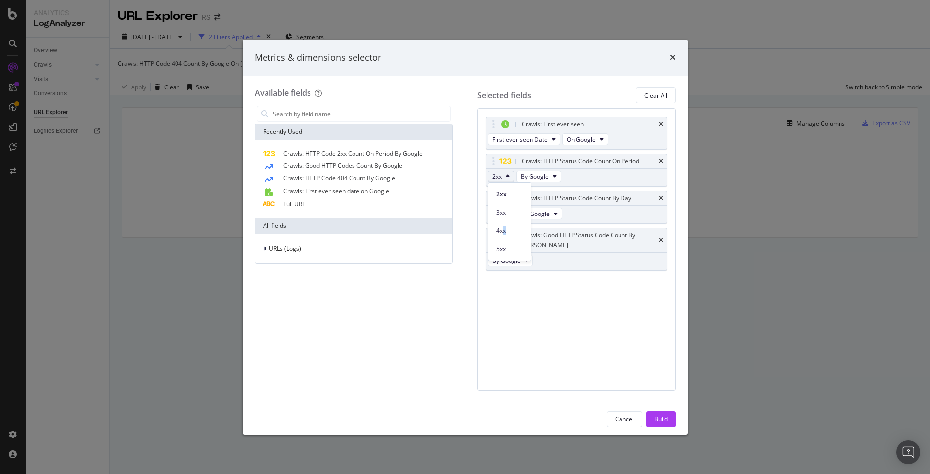
click at [505, 225] on div "4xx" at bounding box center [509, 230] width 43 height 14
click at [505, 177] on button "2xx" at bounding box center [501, 177] width 26 height 12
click at [612, 289] on div "Crawls: First ever seen First ever seen Date On Google Crawls: HTTP Status Code…" at bounding box center [576, 249] width 199 height 282
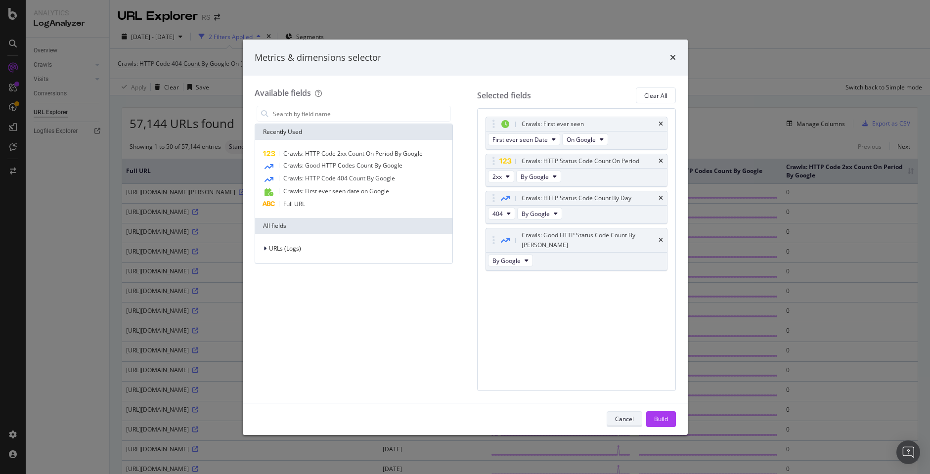
click at [630, 416] on div "Cancel" at bounding box center [624, 419] width 19 height 8
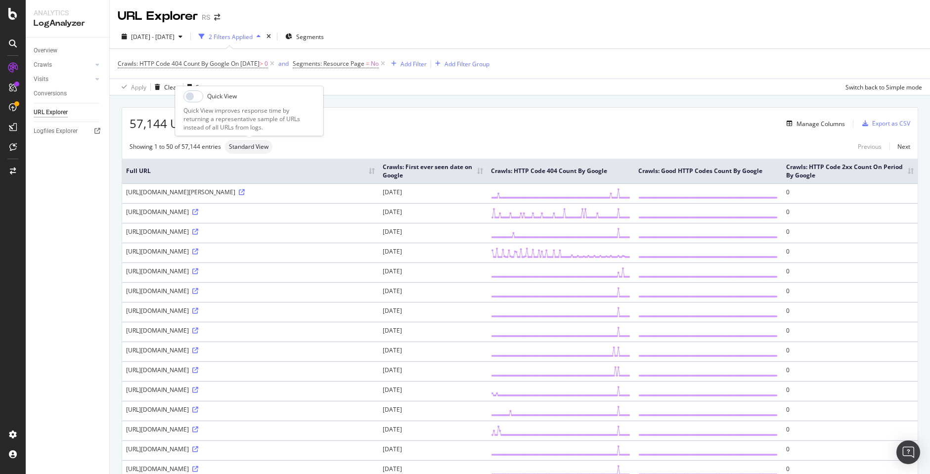
click at [242, 150] on span "Standard View" at bounding box center [249, 147] width 40 height 6
click at [196, 100] on input "checkbox" at bounding box center [193, 96] width 20 height 12
checkbox input "false"
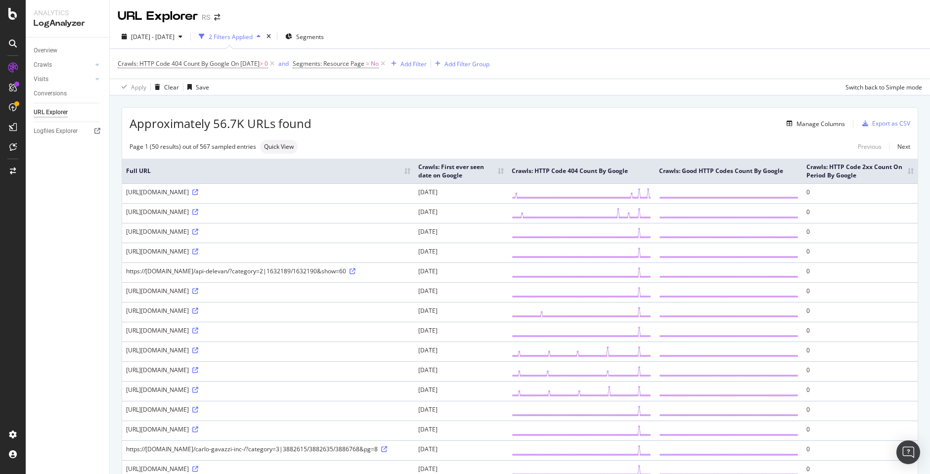
click at [549, 126] on div "Manage Columns" at bounding box center [577, 124] width 533 height 12
click at [794, 129] on div "Manage Columns" at bounding box center [814, 123] width 62 height 11
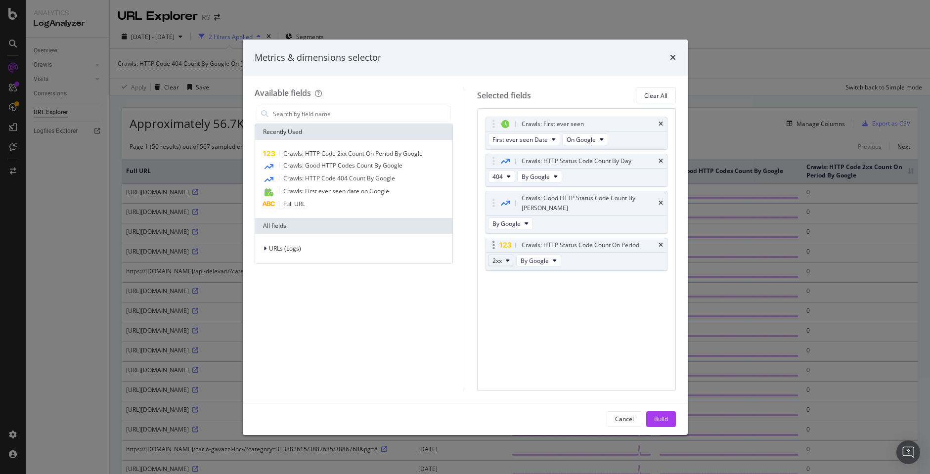
click at [505, 255] on button "2xx" at bounding box center [501, 261] width 26 height 12
click at [519, 306] on span "4xx" at bounding box center [509, 305] width 27 height 9
click at [663, 238] on div "Crawls: HTTP Status Code Count On Period" at bounding box center [576, 245] width 181 height 14
click at [662, 242] on icon "times" at bounding box center [660, 245] width 4 height 6
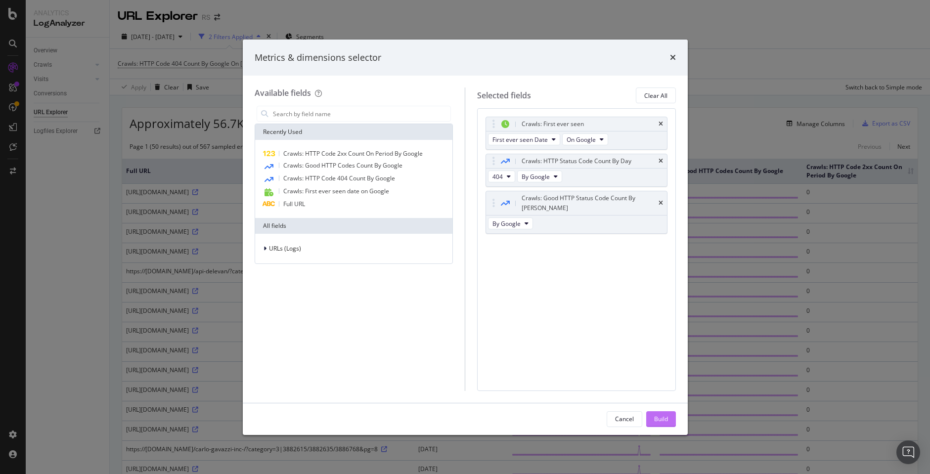
click at [666, 420] on div "Build" at bounding box center [661, 419] width 14 height 8
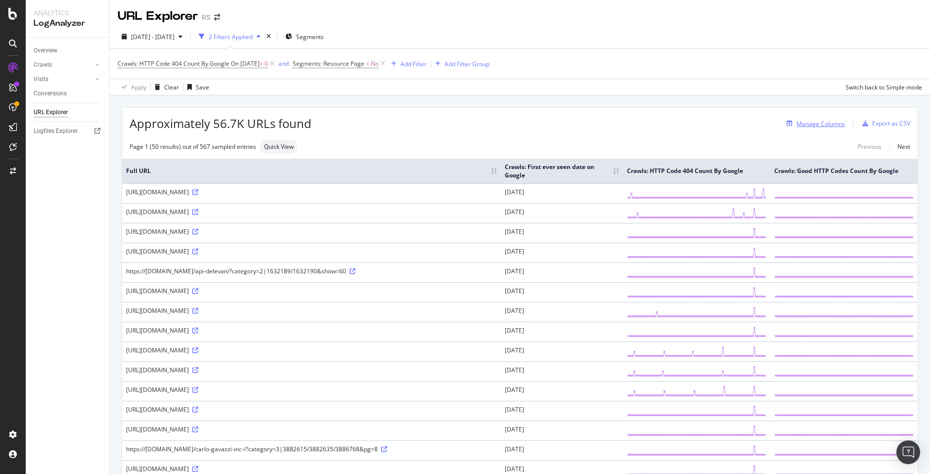
click at [805, 124] on div "Manage Columns" at bounding box center [820, 124] width 48 height 8
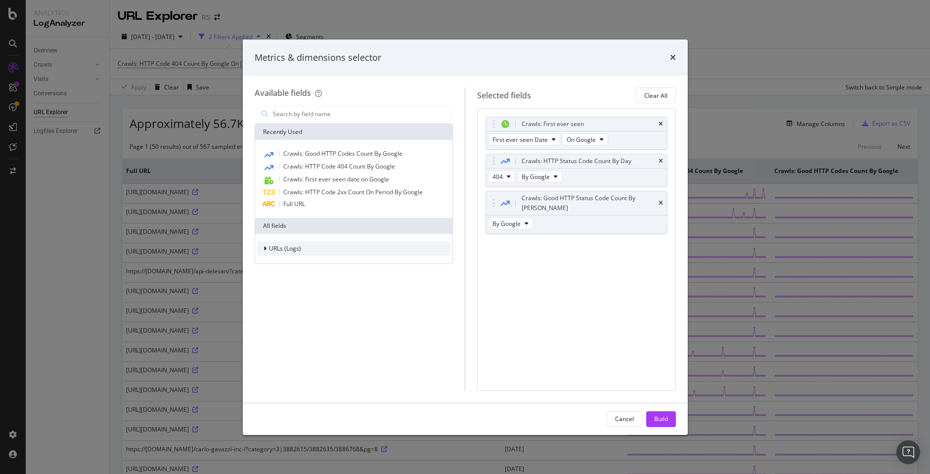
click at [306, 244] on div "URLs (Logs)" at bounding box center [354, 249] width 194 height 14
click at [342, 294] on div "Crawls" at bounding box center [354, 294] width 194 height 14
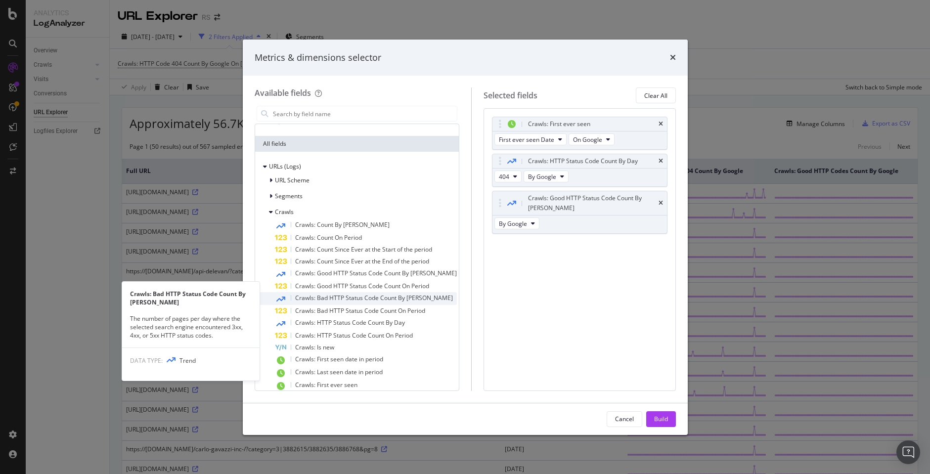
scroll to position [99, 0]
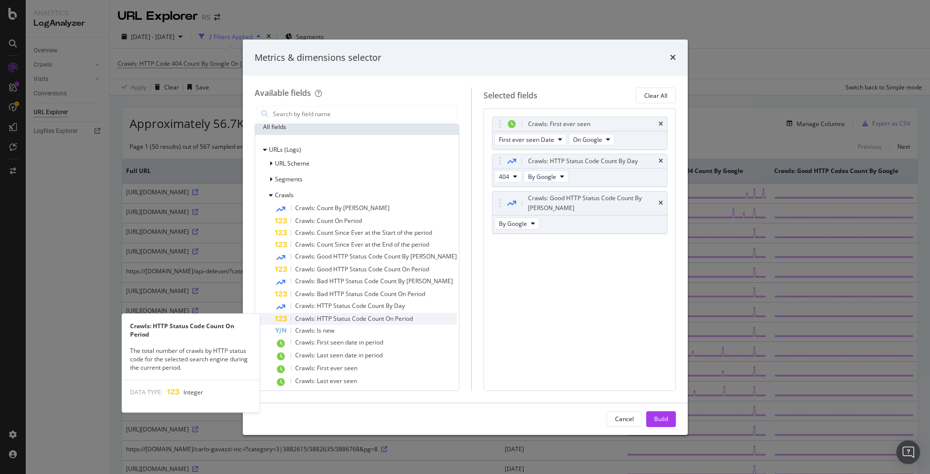
click at [398, 320] on span "Crawls: HTTP Status Code Count On Period" at bounding box center [354, 318] width 118 height 8
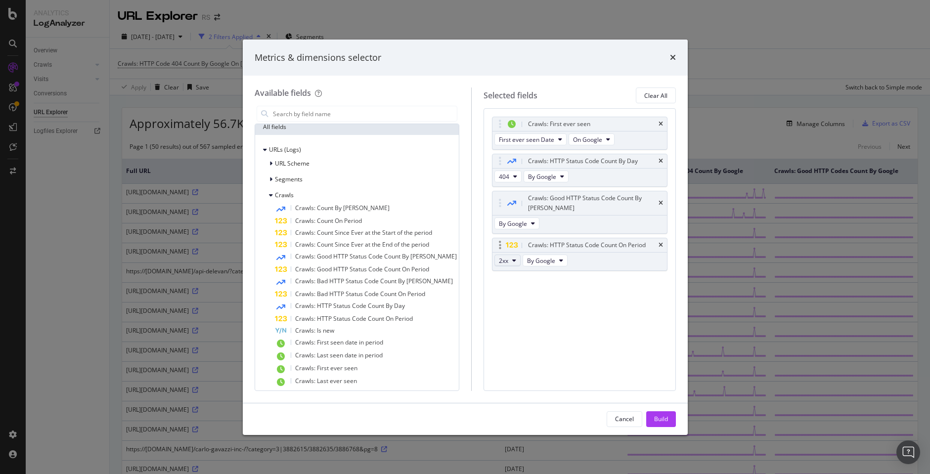
click at [502, 257] on span "2xx" at bounding box center [503, 261] width 9 height 8
click at [508, 302] on span "4xx" at bounding box center [509, 305] width 27 height 9
click at [502, 256] on button "2xx" at bounding box center [507, 261] width 26 height 12
click at [504, 285] on span "3xx" at bounding box center [509, 286] width 27 height 9
click at [512, 258] on icon "modal" at bounding box center [514, 261] width 4 height 6
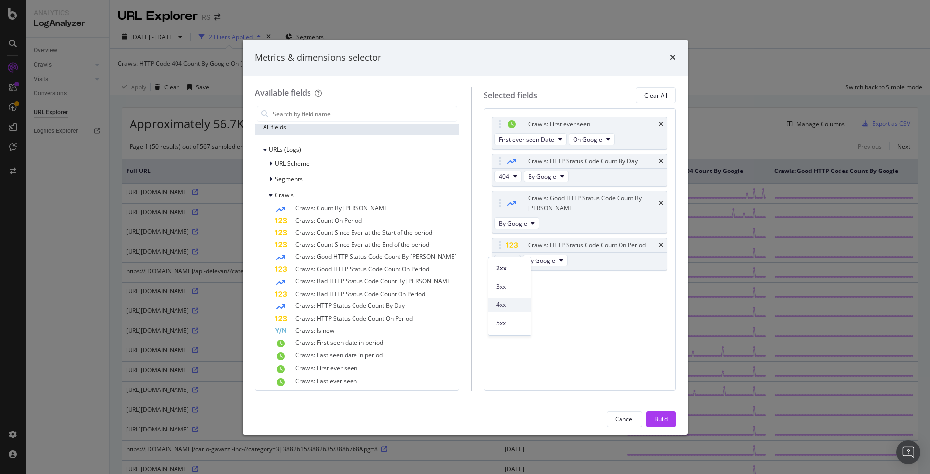
click at [513, 301] on span "4xx" at bounding box center [509, 305] width 27 height 9
click at [560, 306] on div "Crawls: First ever seen First ever seen Date On Google Crawls: HTTP Status Code…" at bounding box center [579, 249] width 192 height 282
click at [661, 161] on icon "times" at bounding box center [660, 161] width 4 height 6
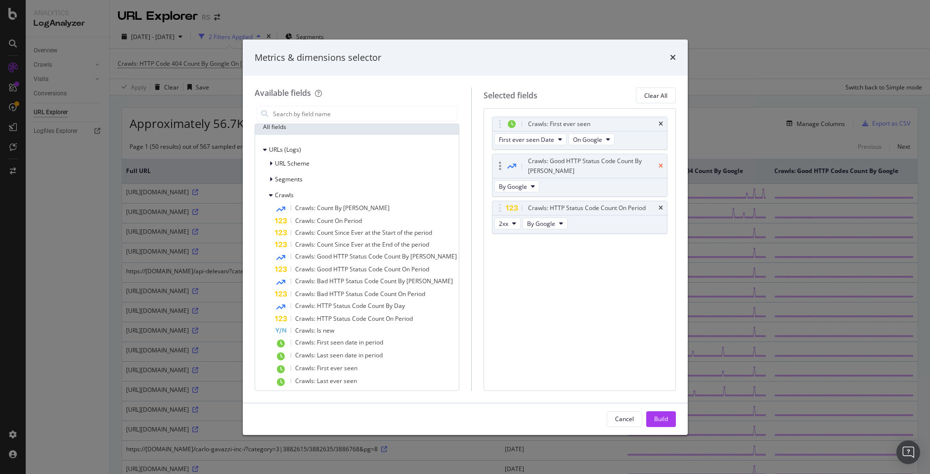
click at [660, 163] on icon "times" at bounding box center [660, 166] width 4 height 6
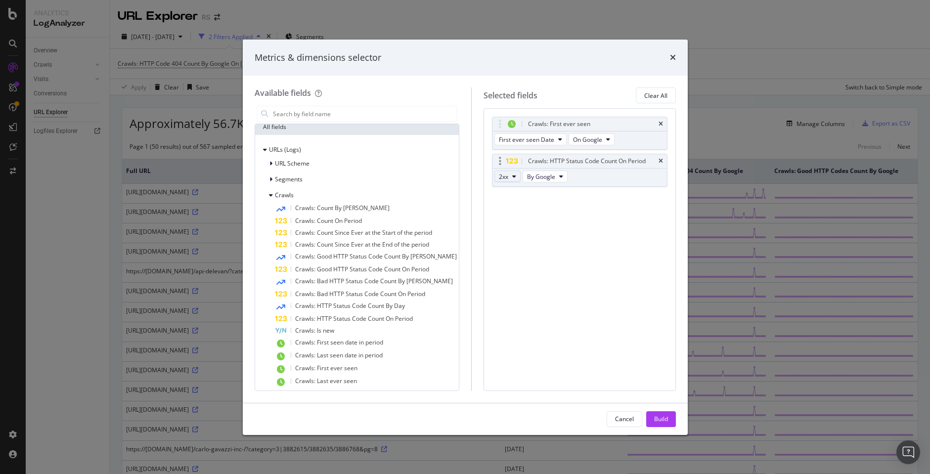
click at [500, 177] on span "2xx" at bounding box center [503, 177] width 9 height 8
click at [511, 227] on span "4xx" at bounding box center [509, 230] width 27 height 9
click at [512, 172] on button "2xx" at bounding box center [507, 177] width 26 height 12
click at [506, 231] on span "4xx" at bounding box center [509, 230] width 27 height 9
click at [671, 423] on button "Build" at bounding box center [661, 419] width 30 height 16
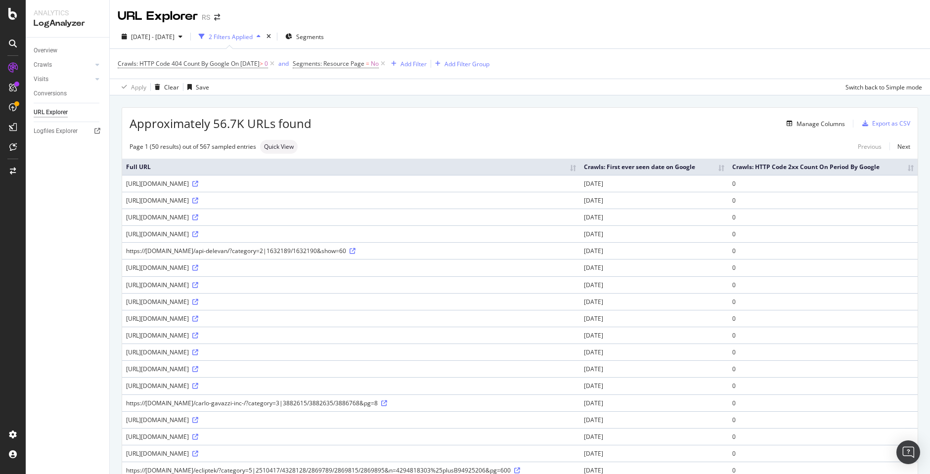
click at [699, 129] on div "Manage Columns" at bounding box center [577, 124] width 533 height 12
click at [827, 131] on div "Approximately 56.7K URLs found Manage Columns Export as CSV" at bounding box center [519, 120] width 795 height 24
click at [826, 126] on div "Manage Columns" at bounding box center [820, 124] width 48 height 8
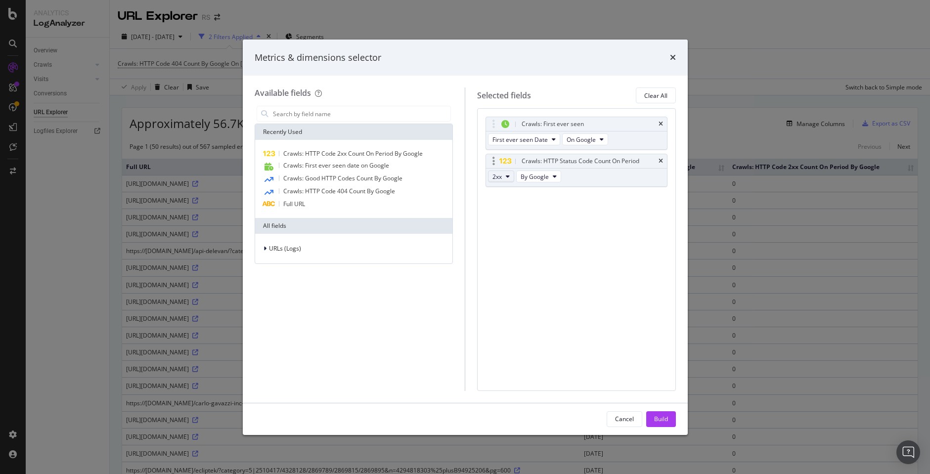
click at [496, 175] on span "2xx" at bounding box center [496, 177] width 9 height 8
click at [516, 226] on span "4xx" at bounding box center [509, 230] width 27 height 9
click at [510, 219] on div "Crawls: First ever seen First ever seen Date On Google Crawls: HTTP Status Code…" at bounding box center [576, 249] width 199 height 282
click at [672, 56] on icon "times" at bounding box center [673, 57] width 6 height 8
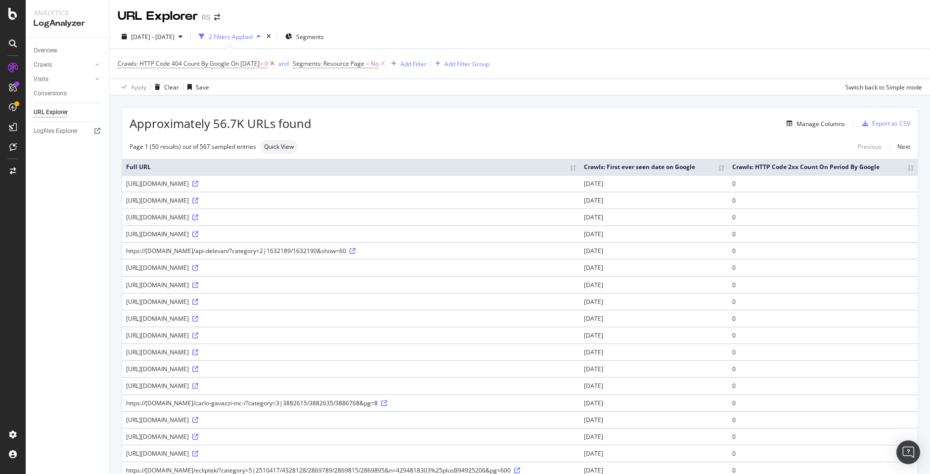
click at [276, 63] on icon at bounding box center [272, 64] width 8 height 10
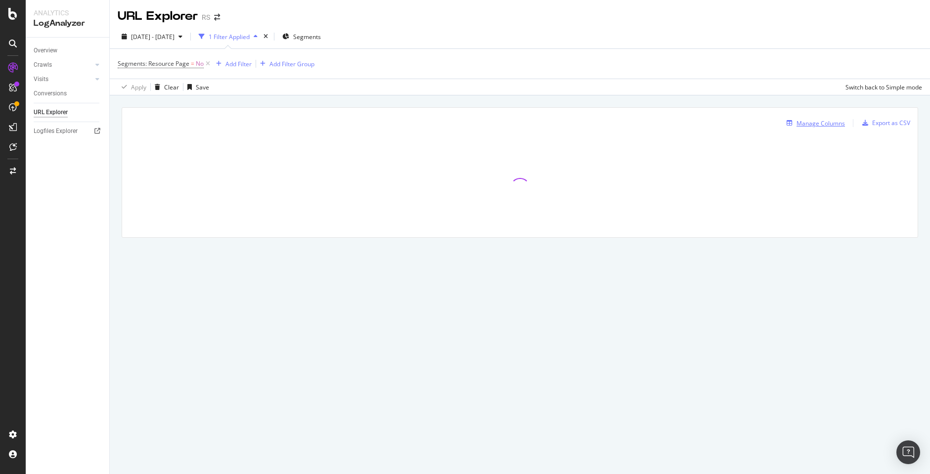
click at [811, 123] on div "Manage Columns" at bounding box center [820, 123] width 48 height 8
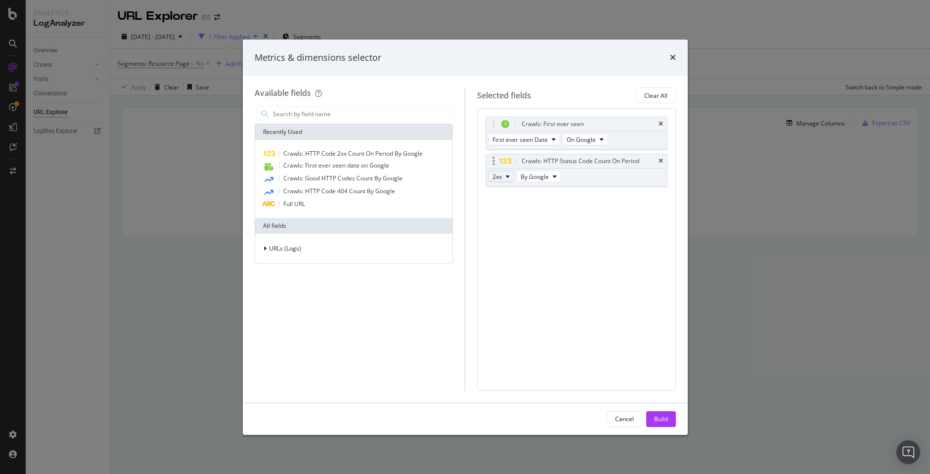
click at [507, 177] on icon "modal" at bounding box center [508, 177] width 4 height 6
click at [522, 236] on div "4xx" at bounding box center [509, 230] width 43 height 14
click at [522, 231] on div "Crawls: First ever seen First ever seen Date On Google Crawls: HTTP Status Code…" at bounding box center [576, 249] width 199 height 282
click at [669, 93] on button "Clear All" at bounding box center [656, 96] width 40 height 16
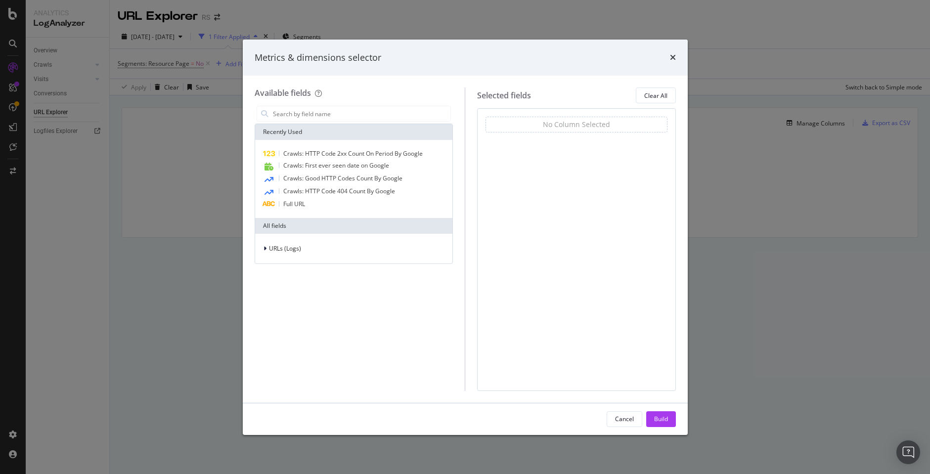
click at [670, 52] on div "times" at bounding box center [673, 57] width 6 height 13
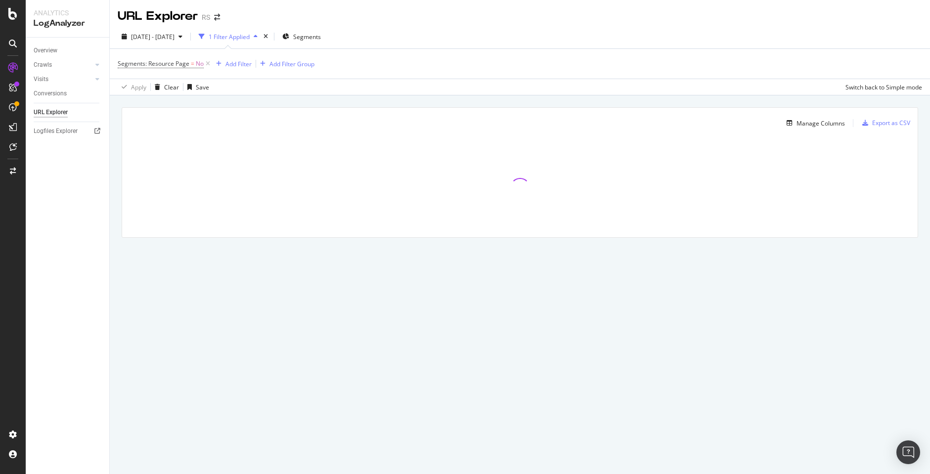
drag, startPoint x: 604, startPoint y: 150, endPoint x: 608, endPoint y: 158, distance: 8.6
click at [604, 150] on div at bounding box center [519, 187] width 795 height 99
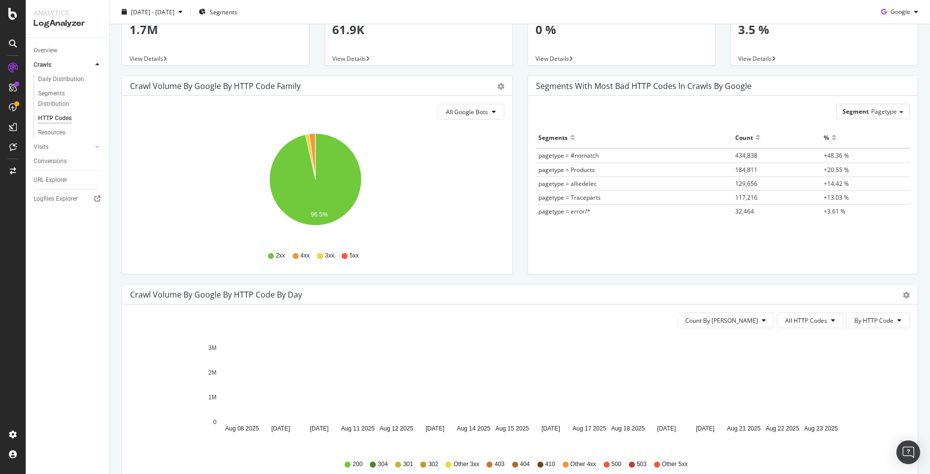
scroll to position [148, 0]
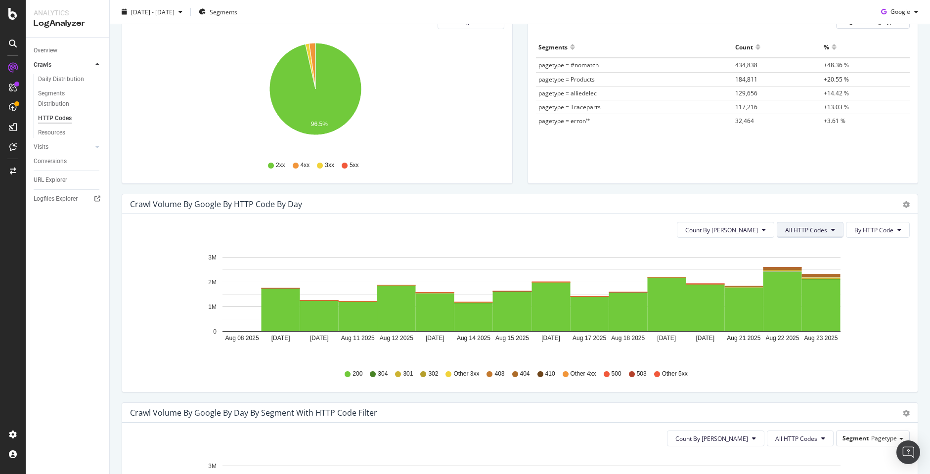
click at [803, 229] on span "All HTTP Codes" at bounding box center [806, 230] width 42 height 8
click at [814, 320] on span "4xx family" at bounding box center [804, 322] width 50 height 9
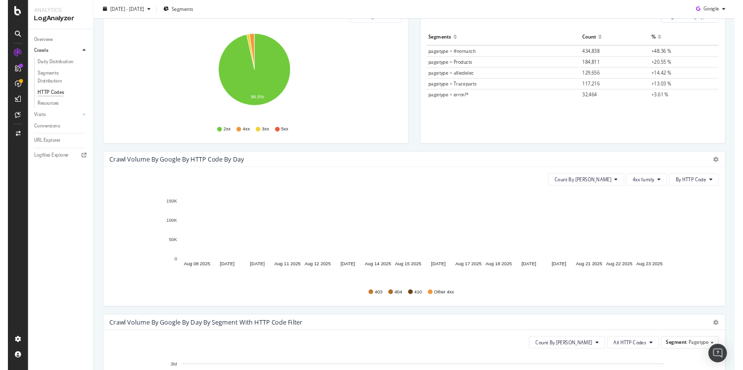
scroll to position [198, 0]
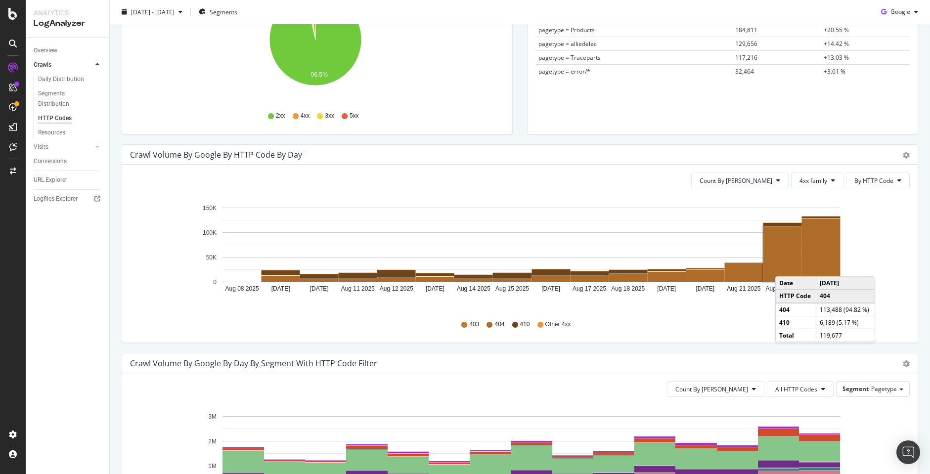
click at [785, 266] on rect "A chart." at bounding box center [782, 253] width 39 height 55
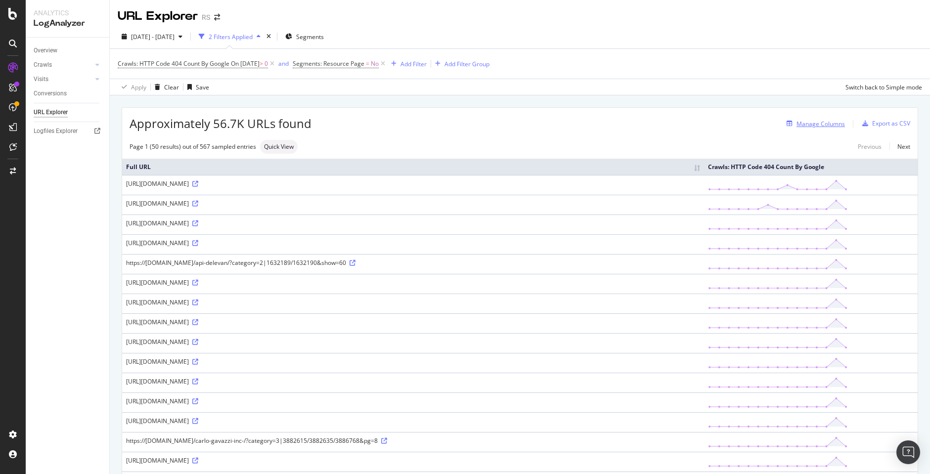
click at [815, 125] on div "Manage Columns" at bounding box center [820, 124] width 48 height 8
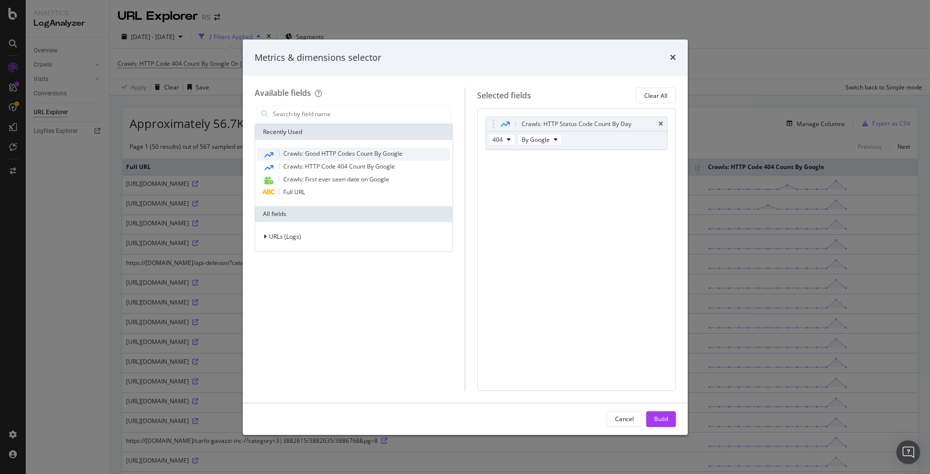
click at [393, 157] on span "Crawls: Good HTTP Codes Count By Google" at bounding box center [342, 153] width 119 height 8
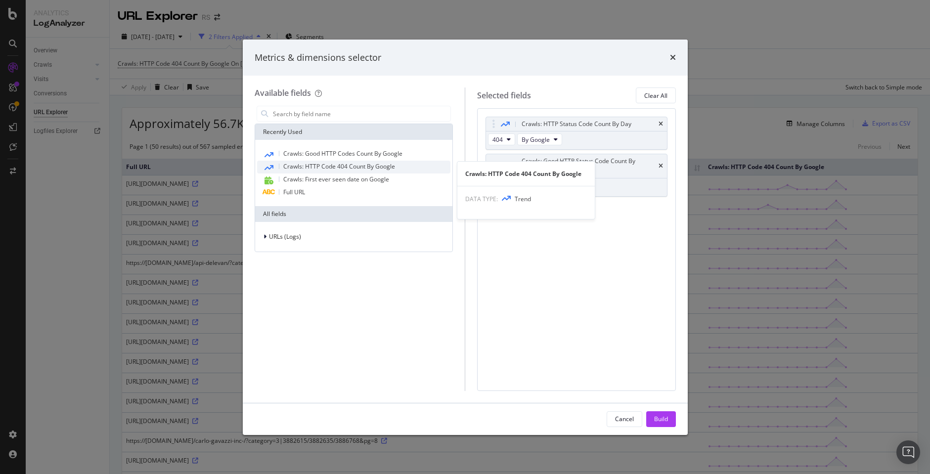
click at [394, 165] on div "Crawls: HTTP Code 404 Count By Google" at bounding box center [354, 167] width 194 height 13
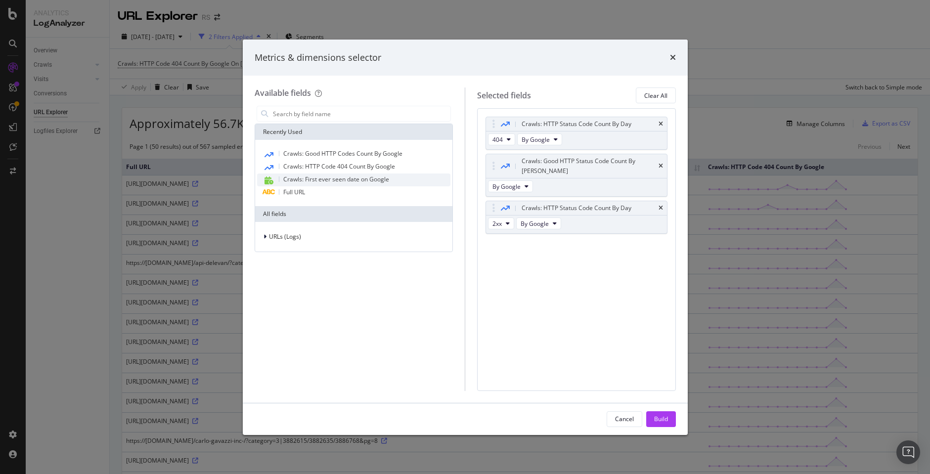
click at [408, 181] on div "Crawls: First ever seen date on Google" at bounding box center [354, 180] width 194 height 13
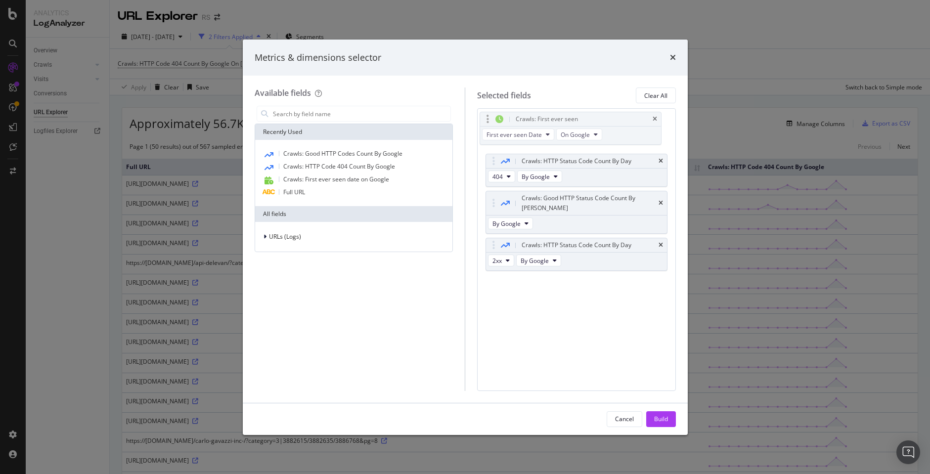
drag, startPoint x: 492, startPoint y: 237, endPoint x: 486, endPoint y: 121, distance: 116.3
click at [486, 121] on body "Analytics LogAnalyzer Overview Crawls Daily Distribution Segments Distribution …" at bounding box center [465, 237] width 930 height 474
click at [661, 242] on icon "times" at bounding box center [660, 245] width 4 height 6
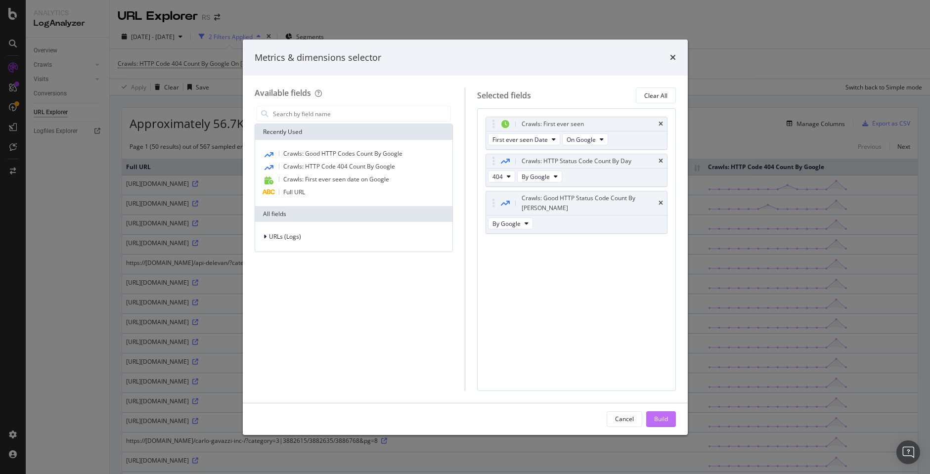
click at [669, 418] on button "Build" at bounding box center [661, 419] width 30 height 16
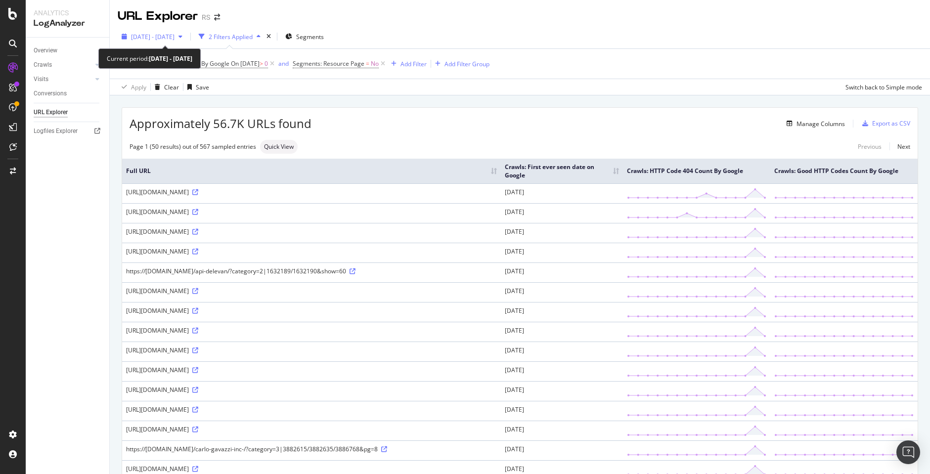
click at [164, 36] on span "2025 Aug. 9th - Aug. 23rd" at bounding box center [153, 37] width 44 height 8
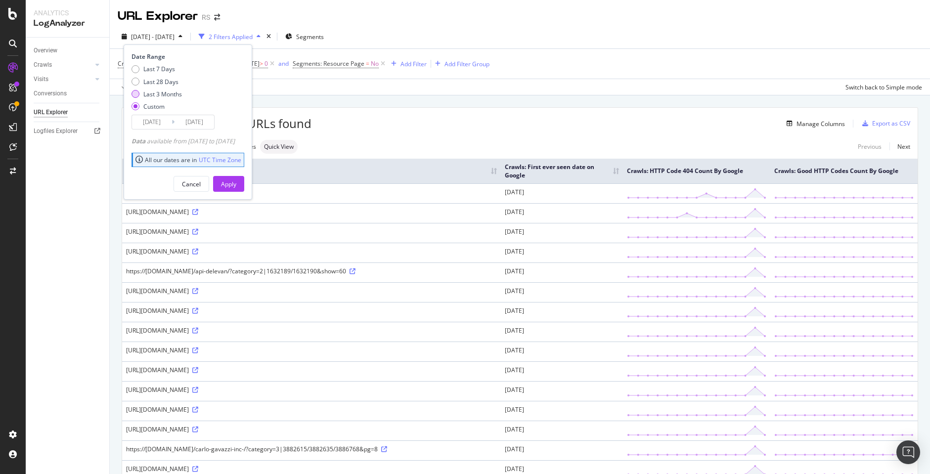
click at [163, 95] on div "Last 3 Months" at bounding box center [162, 94] width 39 height 8
type input "2025/05/30"
type input "2025/08/29"
click at [236, 183] on div "Apply" at bounding box center [228, 184] width 15 height 8
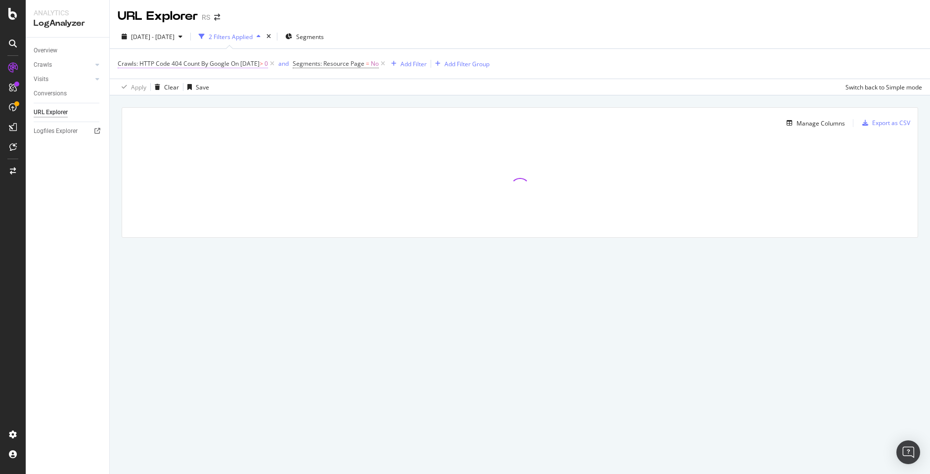
click at [252, 66] on span "On 2025-08-22" at bounding box center [245, 63] width 29 height 8
click at [296, 94] on div "Apply Clear Save Switch back to Simple mode" at bounding box center [520, 87] width 820 height 16
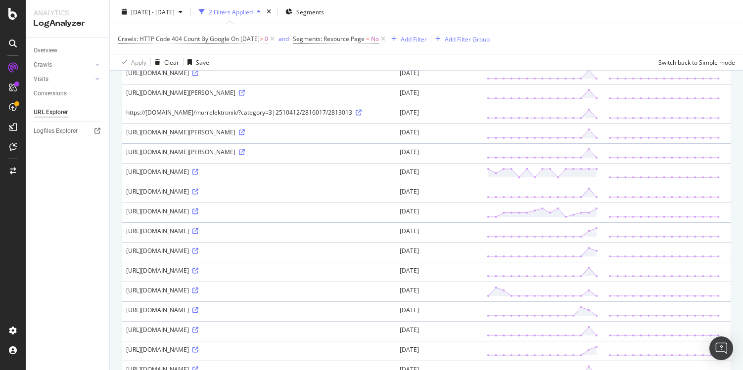
scroll to position [890, 0]
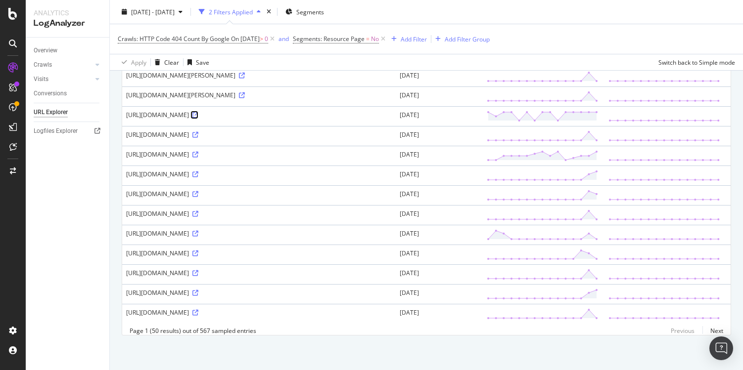
click at [198, 118] on icon at bounding box center [195, 115] width 6 height 6
click at [264, 159] on div "https://us.rs-online.com/product/3m/fp301-1-4-6-black/70234494/" at bounding box center [258, 154] width 265 height 8
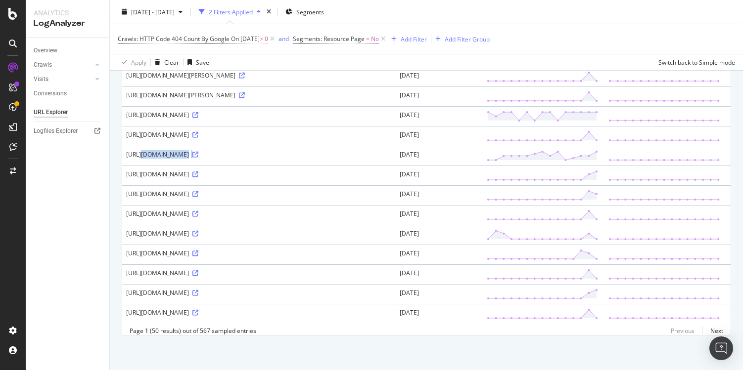
click at [264, 159] on div "https://us.rs-online.com/product/3m/fp301-1-4-6-black/70234494/" at bounding box center [258, 154] width 265 height 8
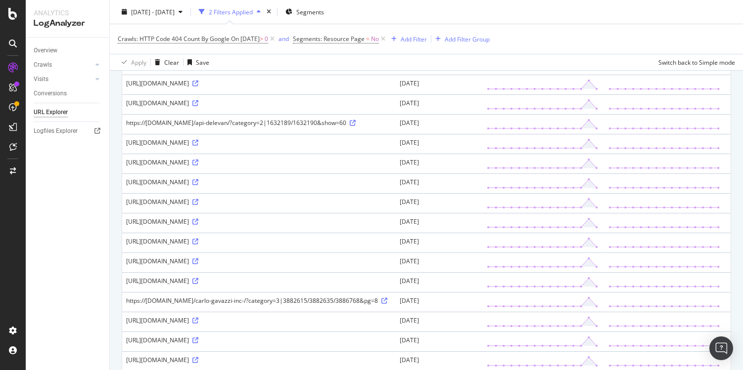
scroll to position [0, 0]
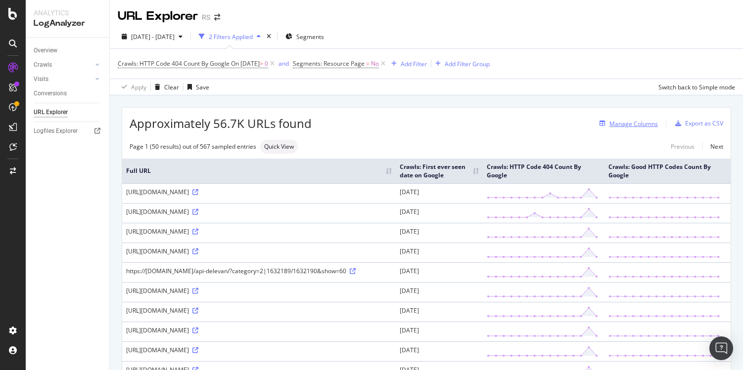
click at [643, 126] on div "Manage Columns" at bounding box center [633, 124] width 48 height 8
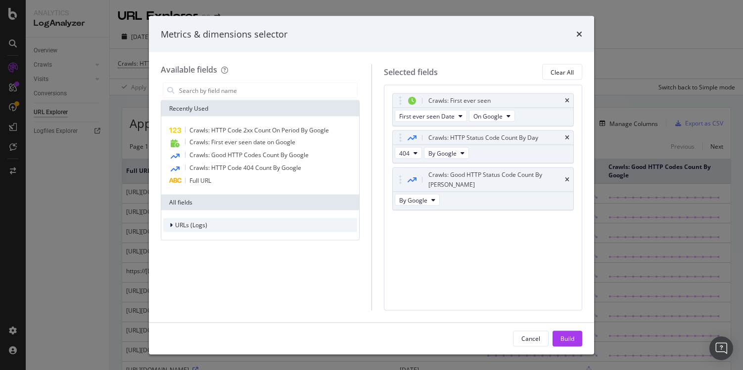
click at [197, 230] on div "URLs (Logs)" at bounding box center [260, 226] width 194 height 14
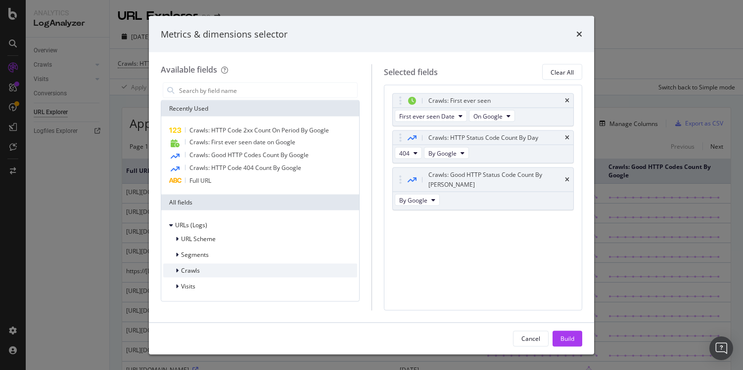
click at [208, 269] on div "Crawls" at bounding box center [260, 271] width 194 height 14
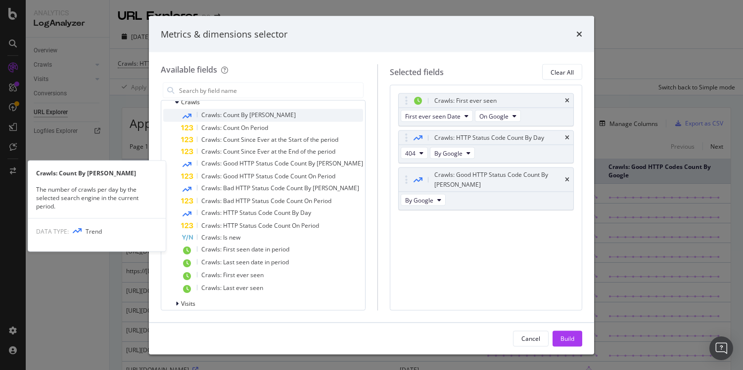
scroll to position [177, 0]
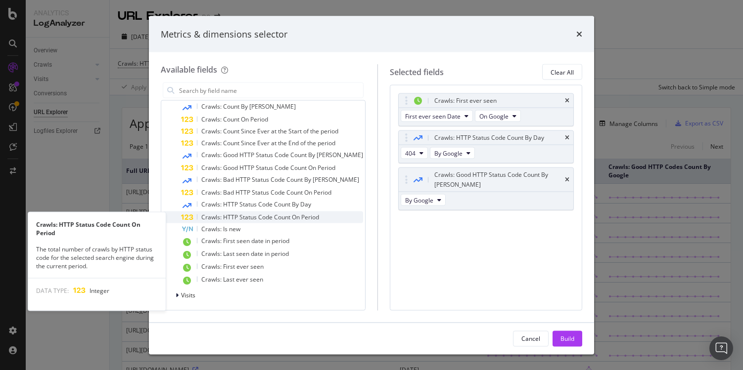
click at [248, 219] on span "Crawls: HTTP Status Code Count On Period" at bounding box center [260, 217] width 118 height 8
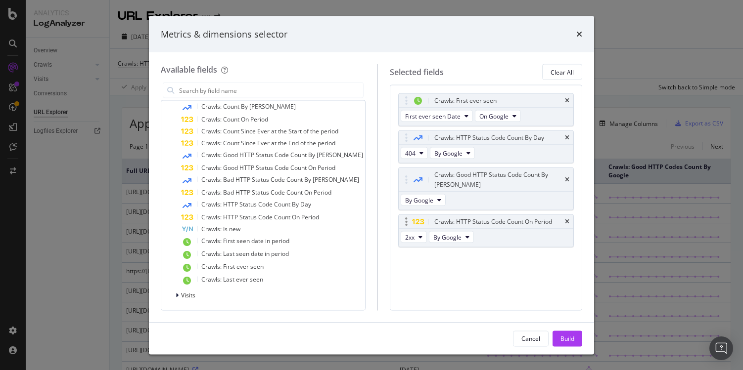
click at [421, 229] on div "2xx By Google" at bounding box center [437, 238] width 79 height 18
click at [414, 231] on button "2xx" at bounding box center [413, 237] width 26 height 12
click at [415, 266] on span "3xx" at bounding box center [416, 263] width 27 height 9
click at [405, 233] on span "2xx" at bounding box center [409, 237] width 9 height 8
click at [414, 287] on div "4xx" at bounding box center [416, 281] width 43 height 14
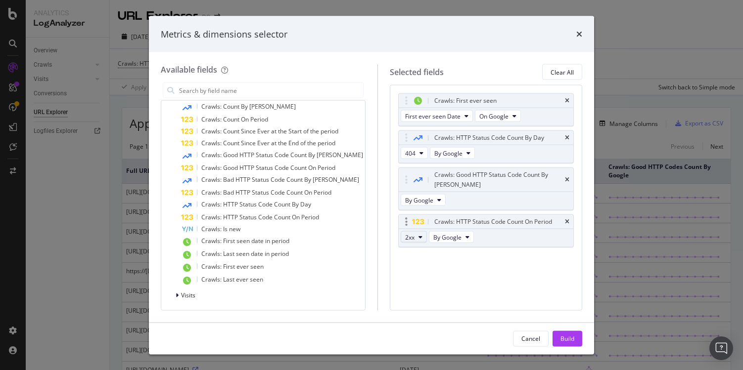
click at [418, 234] on icon "modal" at bounding box center [420, 237] width 4 height 6
click at [417, 278] on span "4xx" at bounding box center [416, 281] width 27 height 9
click at [407, 234] on div "2xx By Google" at bounding box center [437, 238] width 79 height 18
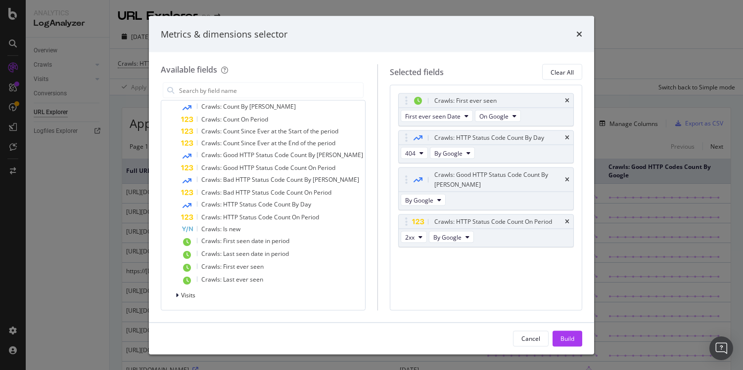
click at [583, 32] on div "Metrics & dimensions selector" at bounding box center [371, 34] width 445 height 37
click at [580, 36] on icon "times" at bounding box center [579, 34] width 6 height 8
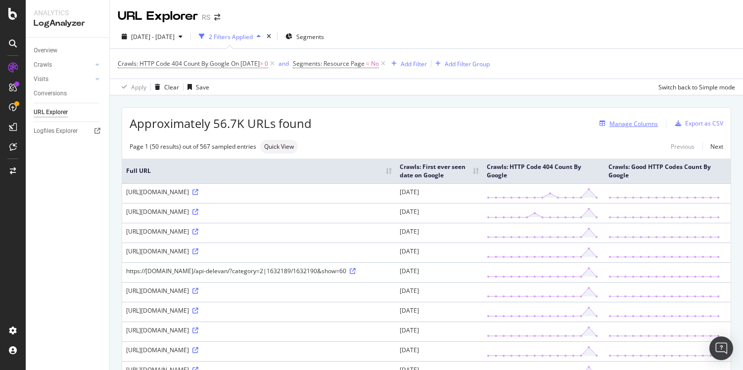
click at [630, 124] on div "Manage Columns" at bounding box center [633, 124] width 48 height 8
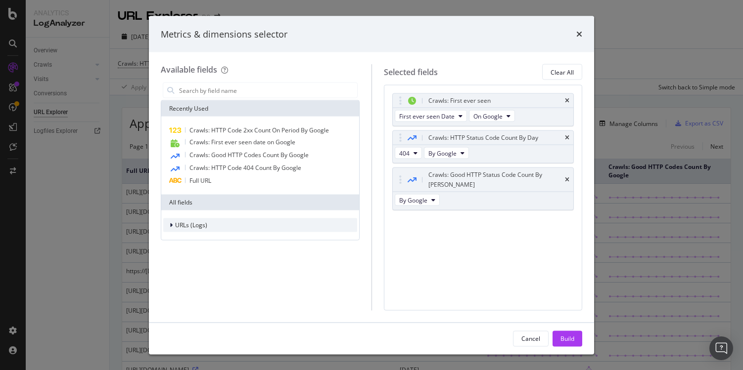
click at [203, 223] on span "URLs (Logs)" at bounding box center [191, 225] width 32 height 8
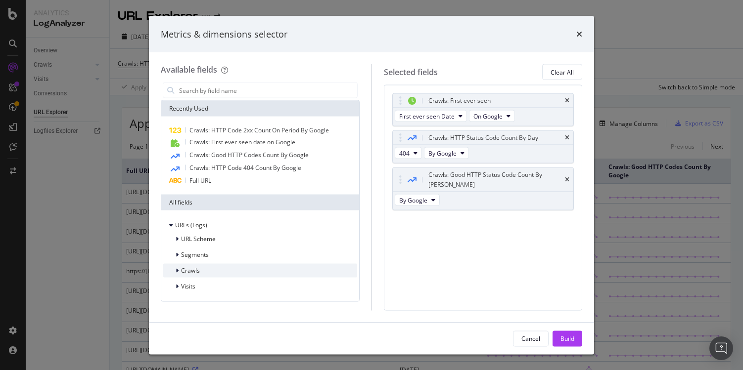
click at [242, 269] on div "Crawls" at bounding box center [260, 271] width 194 height 14
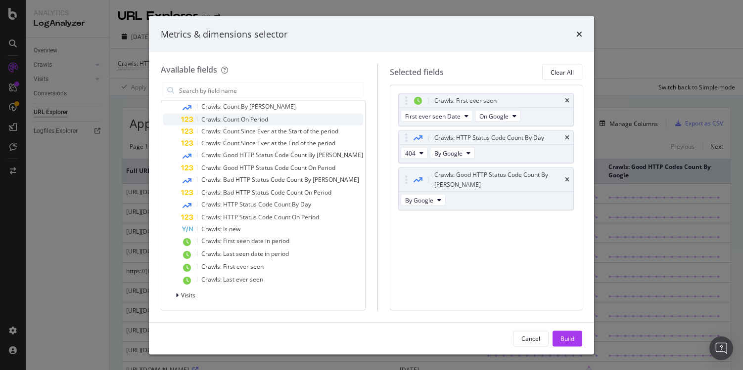
click at [258, 120] on span "Crawls: Count On Period" at bounding box center [234, 119] width 67 height 8
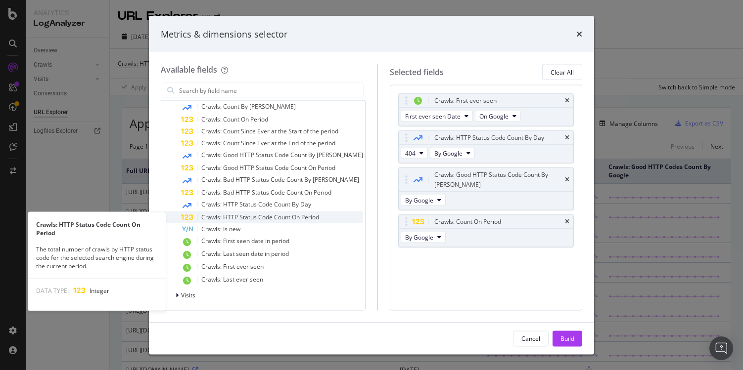
click at [256, 219] on span "Crawls: HTTP Status Code Count On Period" at bounding box center [260, 217] width 118 height 8
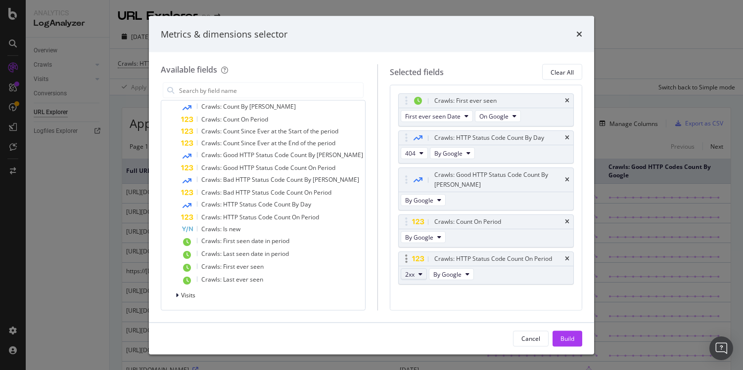
click at [407, 269] on button "2xx" at bounding box center [413, 274] width 26 height 12
click at [424, 316] on span "4xx" at bounding box center [416, 318] width 27 height 9
click at [569, 344] on div "Build" at bounding box center [567, 338] width 14 height 15
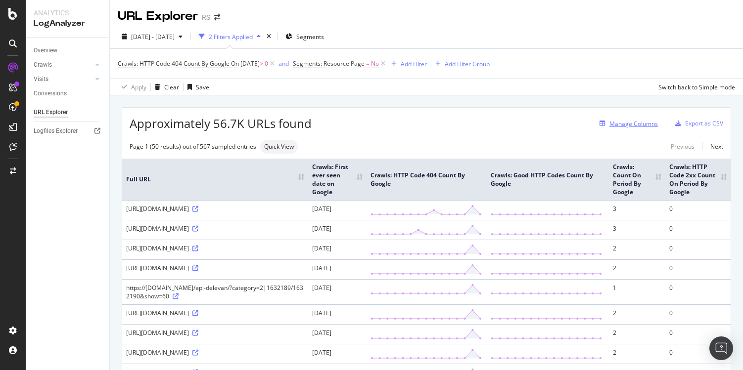
click at [626, 123] on div "Manage Columns" at bounding box center [633, 124] width 48 height 8
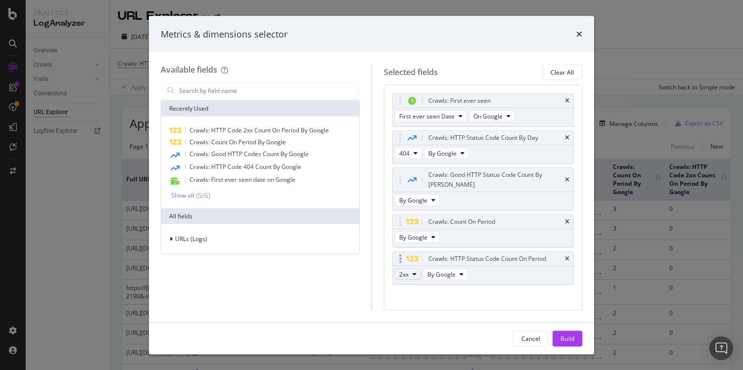
click at [405, 270] on span "2xx" at bounding box center [403, 274] width 9 height 8
click at [412, 303] on span "3xx" at bounding box center [416, 300] width 27 height 9
click at [575, 34] on div "Metrics & dimensions selector" at bounding box center [371, 34] width 421 height 13
click at [580, 37] on icon "times" at bounding box center [579, 34] width 6 height 8
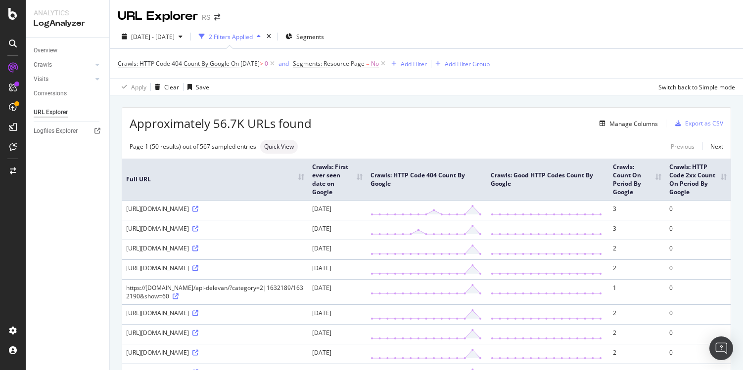
click at [414, 116] on div "Approximately 56.7K URLs found Manage Columns Export as CSV" at bounding box center [426, 120] width 608 height 24
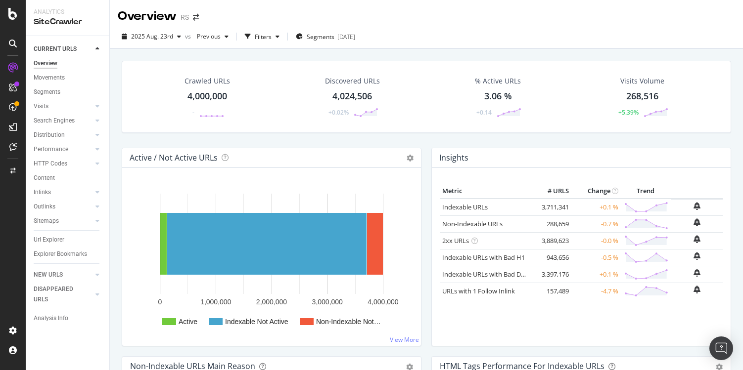
drag, startPoint x: 63, startPoint y: 240, endPoint x: 130, endPoint y: 200, distance: 77.6
click at [63, 240] on div "Url Explorer" at bounding box center [49, 240] width 31 height 10
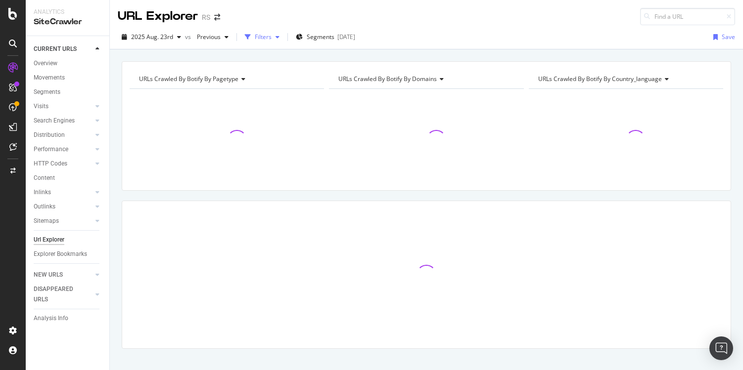
click at [253, 38] on div "button" at bounding box center [248, 37] width 14 height 14
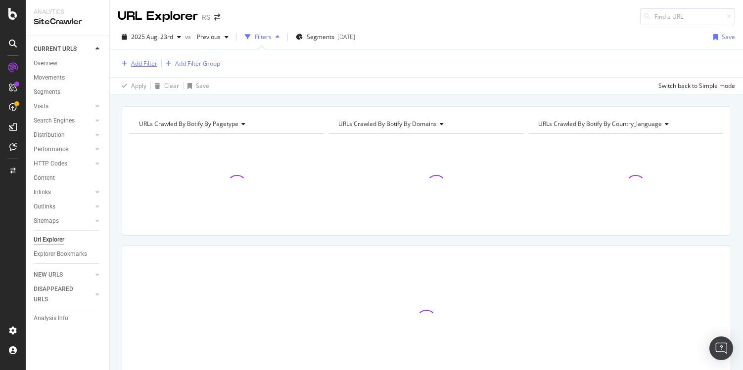
click at [144, 64] on div "Add Filter" at bounding box center [144, 63] width 26 height 8
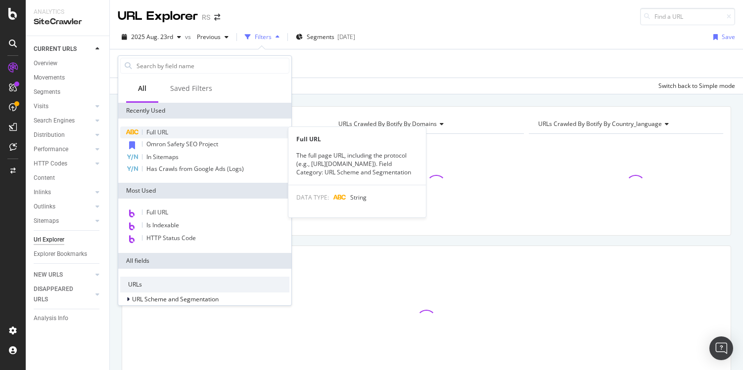
click at [161, 131] on span "Full URL" at bounding box center [157, 132] width 22 height 8
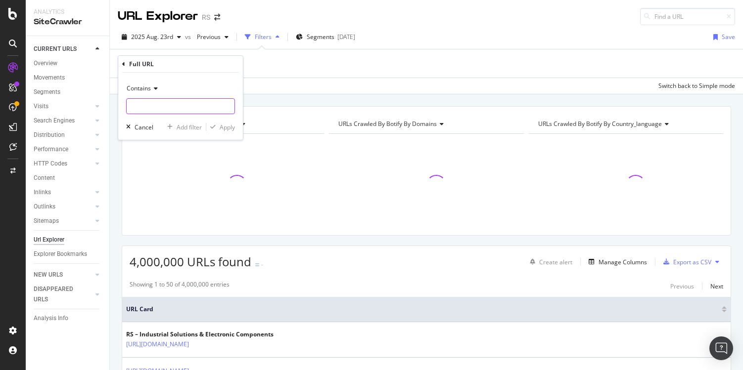
click at [168, 101] on input "text" at bounding box center [181, 106] width 108 height 16
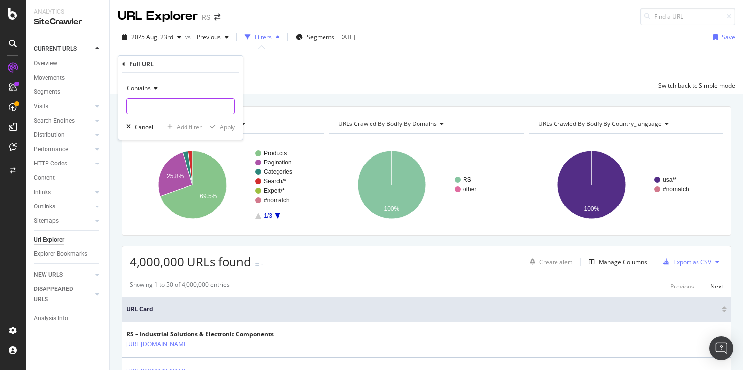
paste input "[URL][DOMAIN_NAME]"
type input "[URL][DOMAIN_NAME]"
click at [157, 90] on icon at bounding box center [154, 89] width 7 height 6
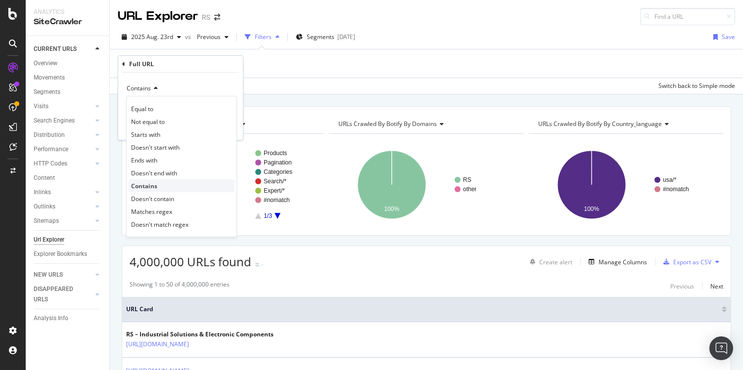
click at [175, 184] on div "Contains" at bounding box center [182, 185] width 106 height 13
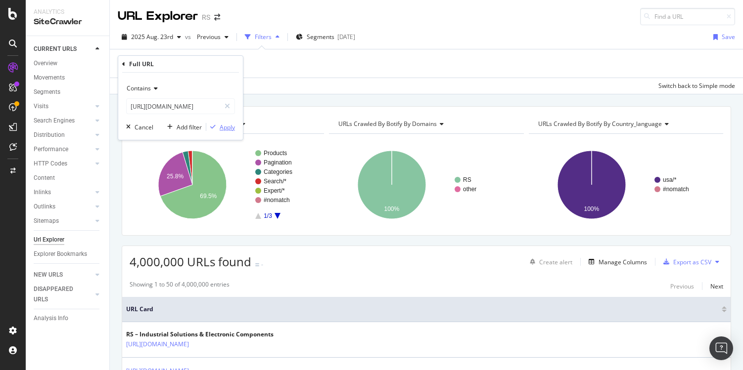
click at [226, 129] on div "Apply" at bounding box center [226, 127] width 15 height 8
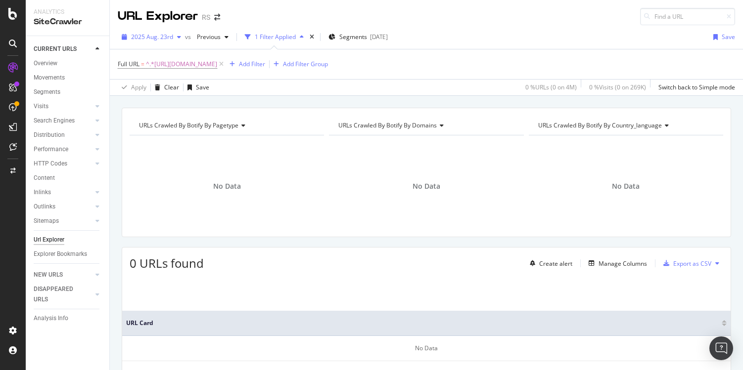
click at [168, 37] on span "2025 Aug. 23rd" at bounding box center [152, 37] width 42 height 8
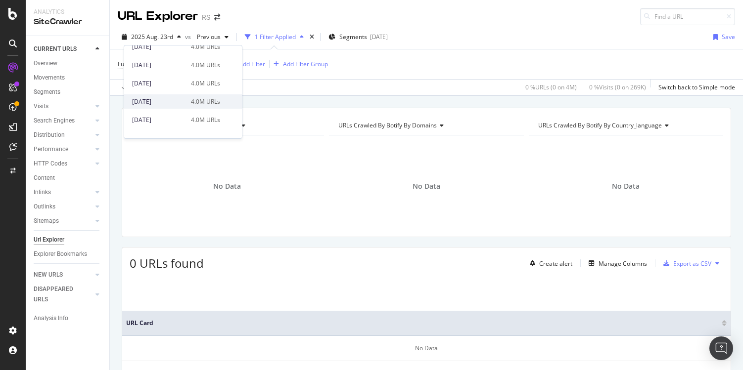
scroll to position [198, 0]
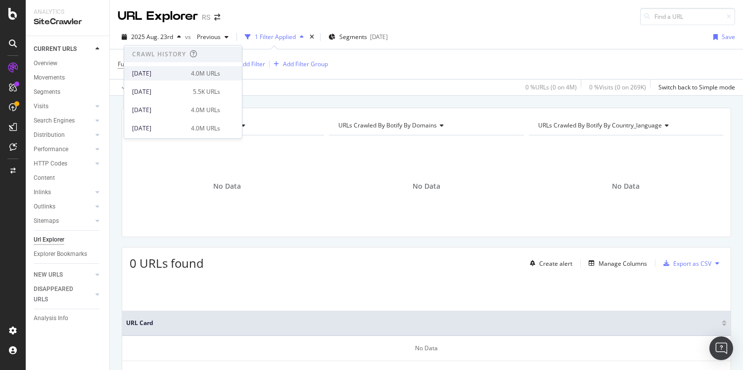
click at [177, 76] on div "2025 Apr. 26th" at bounding box center [158, 73] width 53 height 9
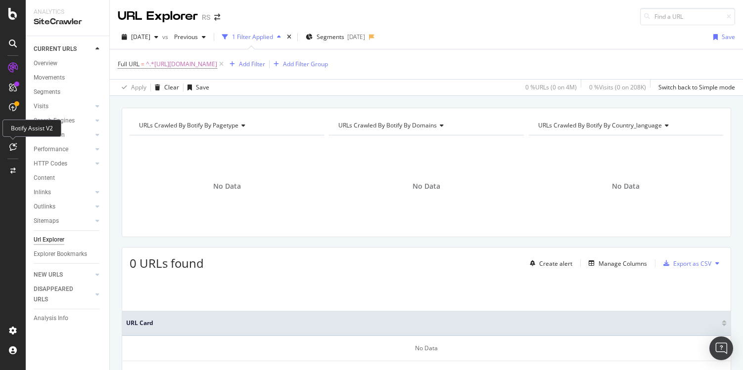
click at [11, 131] on div "Botify Assist V2" at bounding box center [31, 128] width 59 height 17
click at [12, 128] on icon at bounding box center [13, 127] width 8 height 8
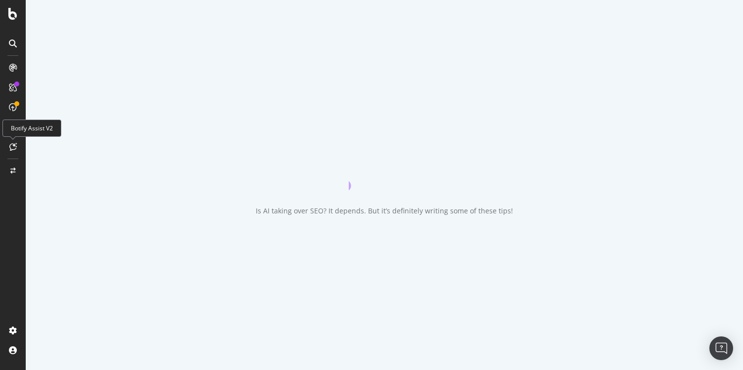
click at [11, 147] on icon at bounding box center [12, 147] width 7 height 8
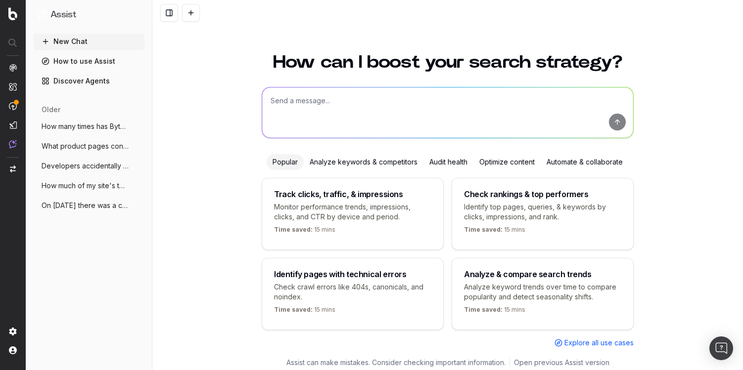
scroll to position [13, 0]
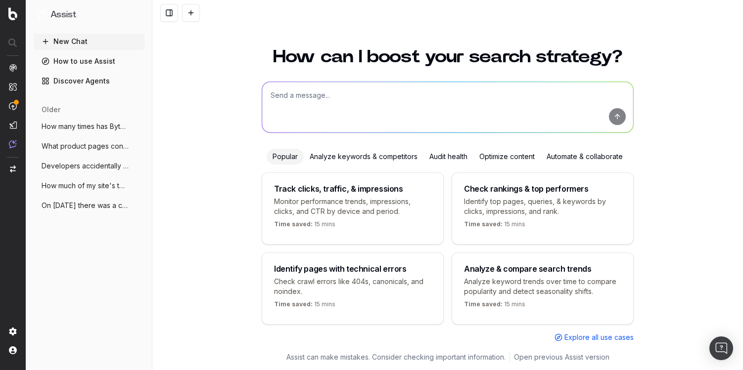
click at [328, 114] on textarea at bounding box center [447, 107] width 371 height 50
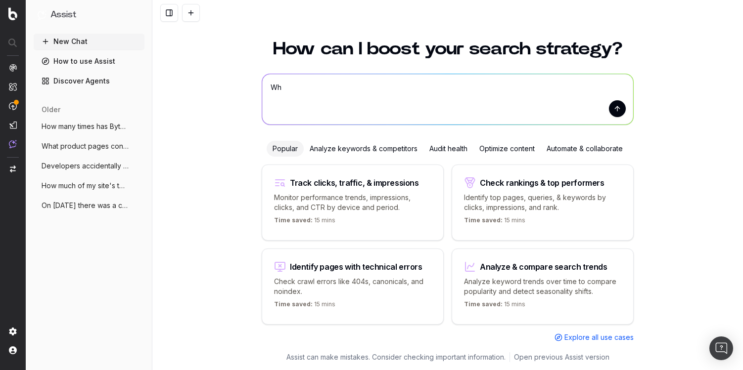
type textarea "W"
paste textarea "[URL][DOMAIN_NAME]"
type textarea "Can you tell me if this page has been detected by SiteCrawler in the past: [URL…"
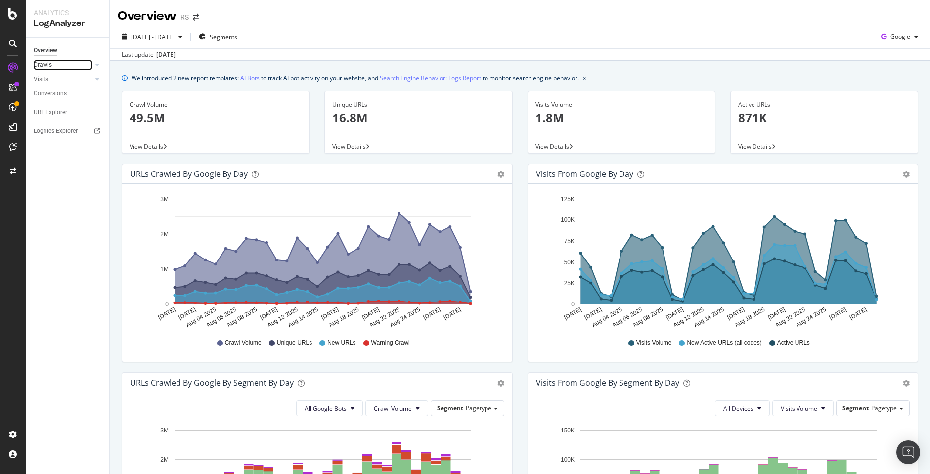
click at [77, 64] on link "Crawls" at bounding box center [63, 65] width 59 height 10
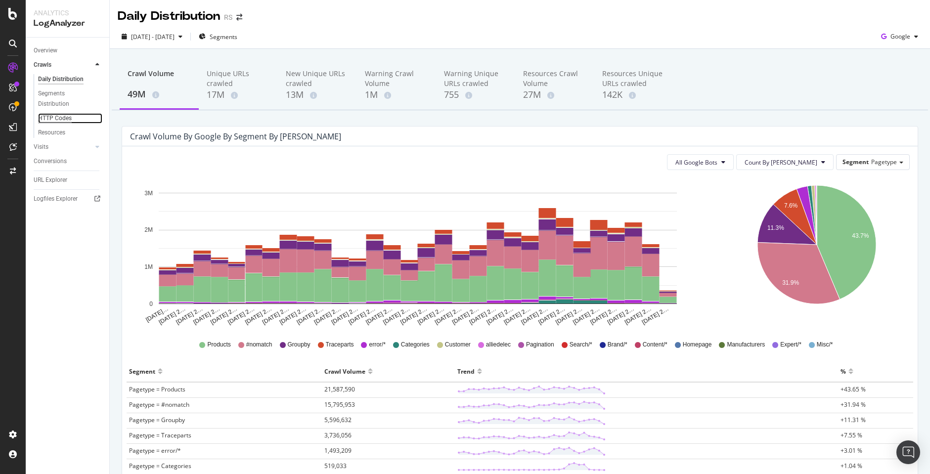
click at [69, 121] on div "HTTP Codes" at bounding box center [55, 118] width 34 height 10
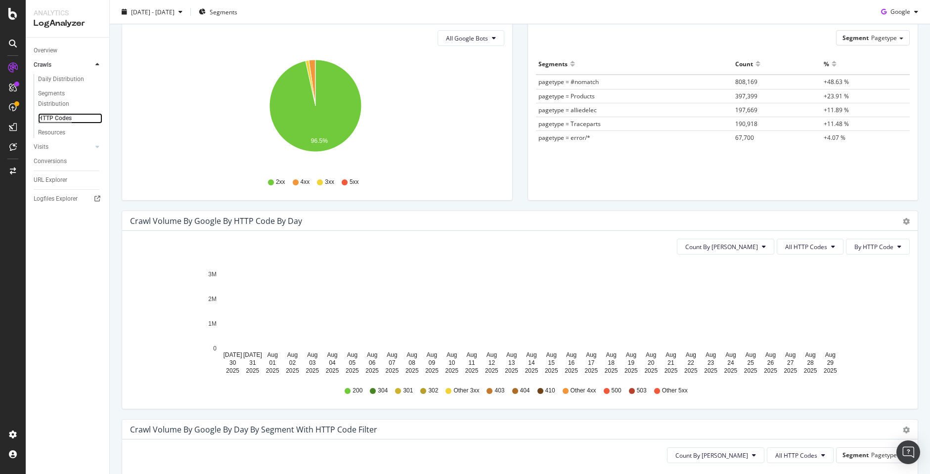
scroll to position [148, 0]
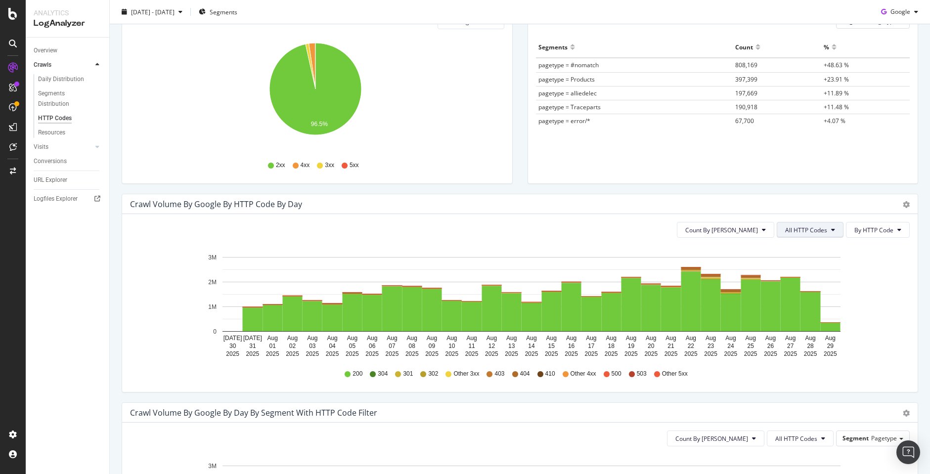
click at [807, 227] on span "All HTTP Codes" at bounding box center [806, 230] width 42 height 8
click at [815, 318] on span "4xx family" at bounding box center [804, 322] width 50 height 9
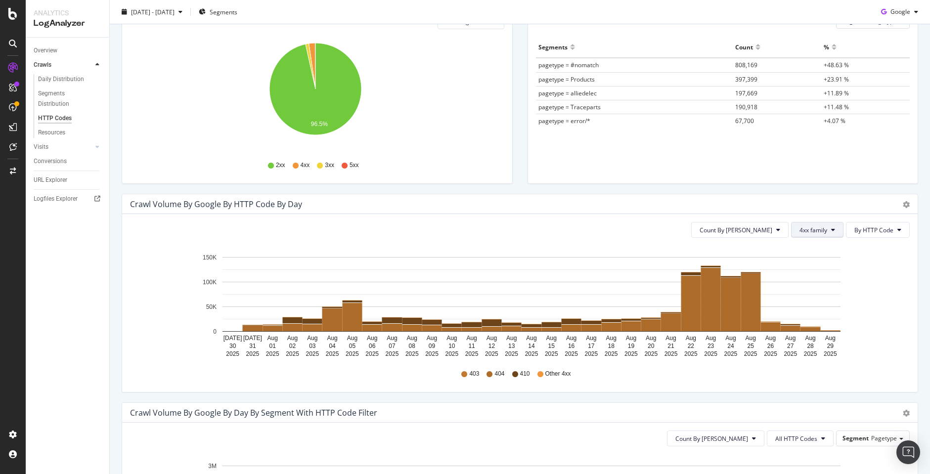
click at [814, 232] on span "4xx family" at bounding box center [813, 230] width 28 height 8
click at [819, 280] on div "Bad HTTP Codes" at bounding box center [818, 286] width 66 height 14
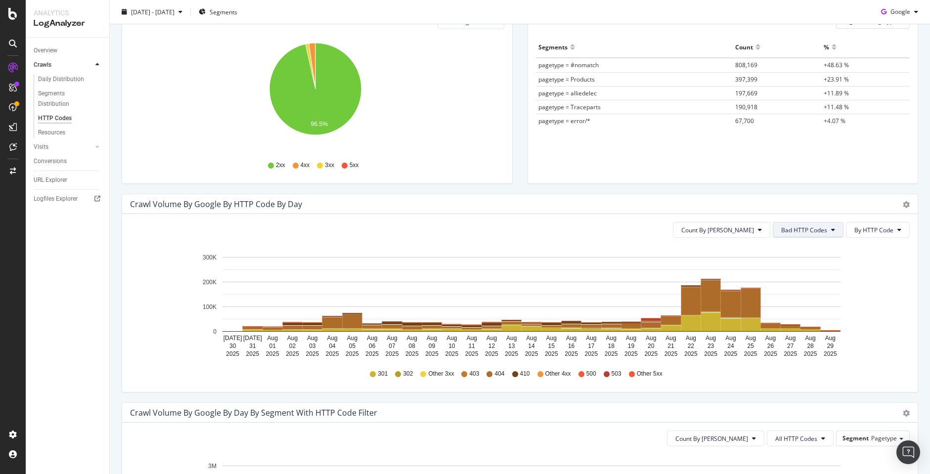
click at [806, 232] on span "Bad HTTP Codes" at bounding box center [804, 230] width 46 height 8
click at [809, 320] on span "4xx family" at bounding box center [800, 322] width 50 height 9
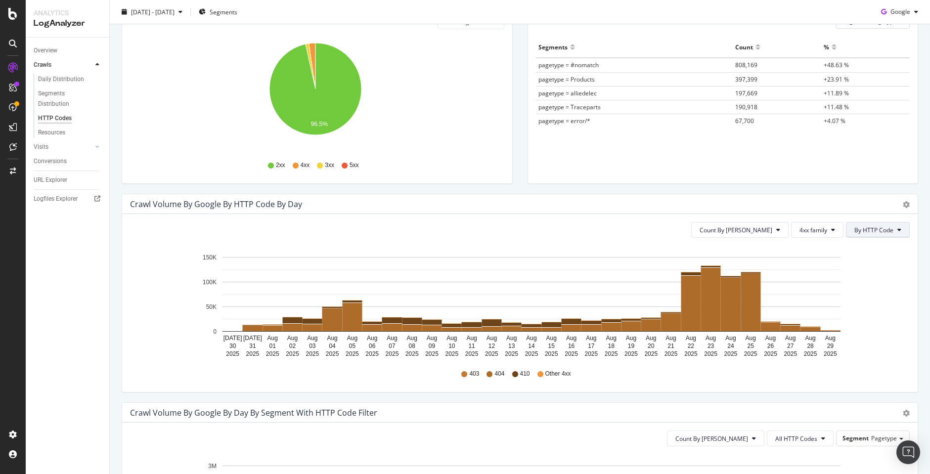
click at [861, 236] on button "By HTTP Code" at bounding box center [878, 230] width 64 height 16
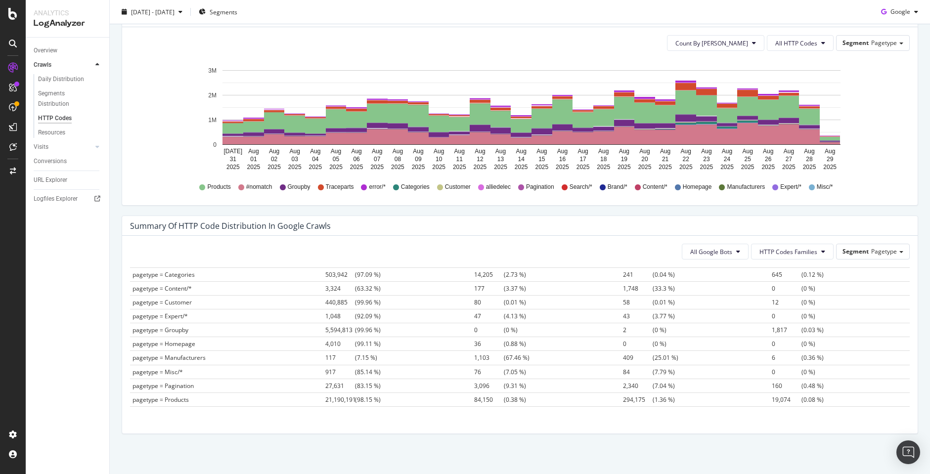
scroll to position [0, 0]
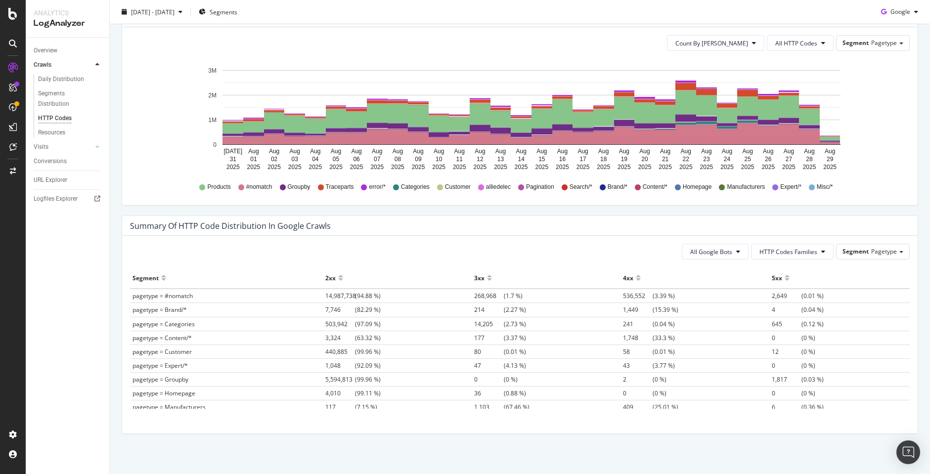
click at [636, 280] on div at bounding box center [638, 281] width 5 height 7
click at [636, 277] on div at bounding box center [638, 273] width 5 height 7
click at [636, 280] on div at bounding box center [638, 281] width 5 height 7
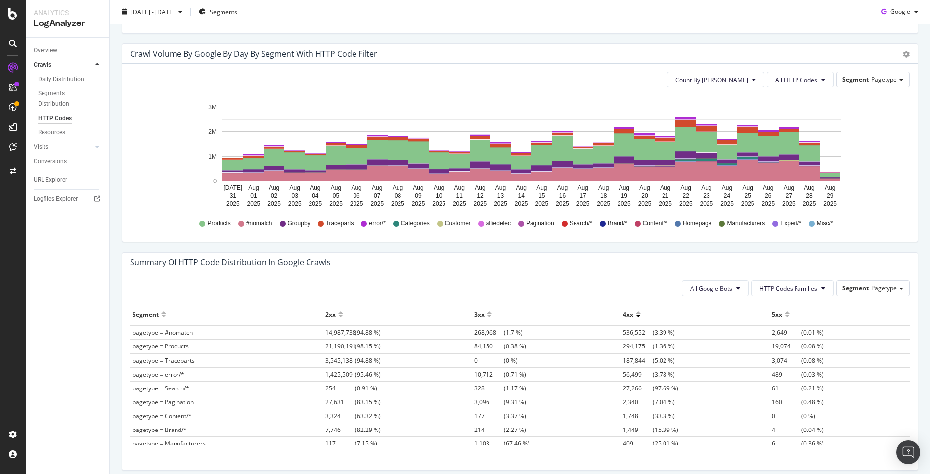
scroll to position [445, 0]
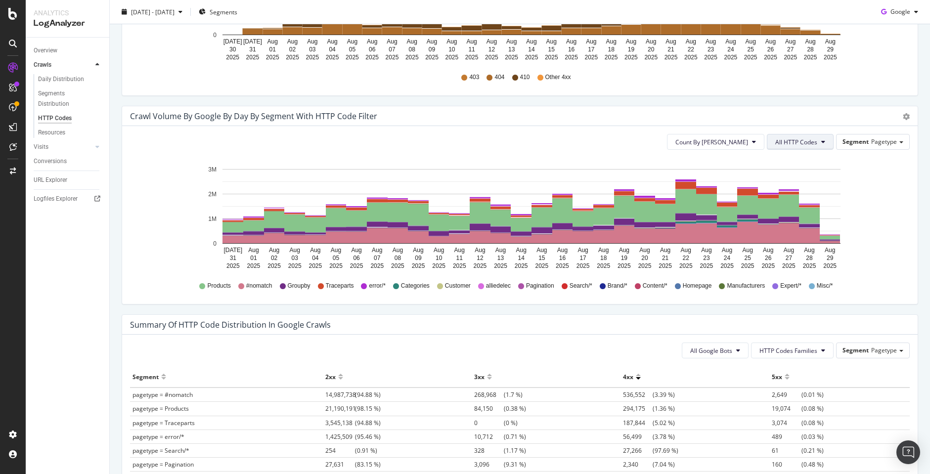
click at [778, 142] on span "All HTTP Codes" at bounding box center [796, 142] width 42 height 8
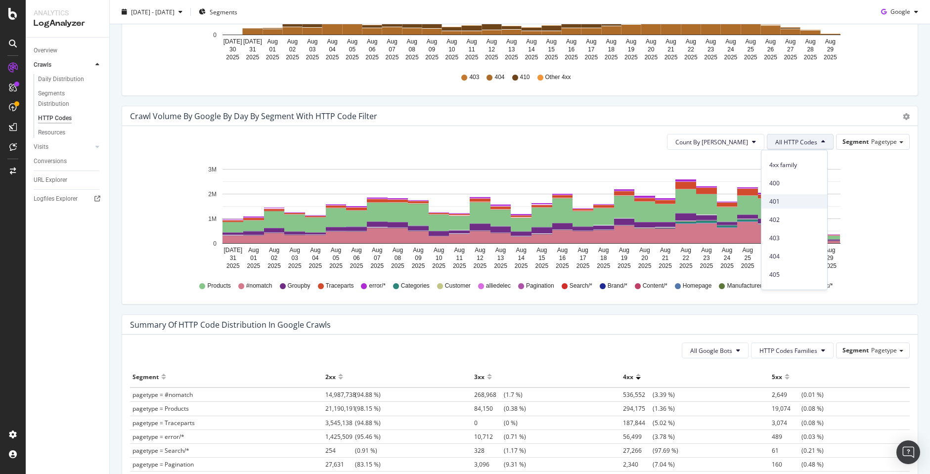
click at [799, 251] on div "404" at bounding box center [794, 256] width 66 height 14
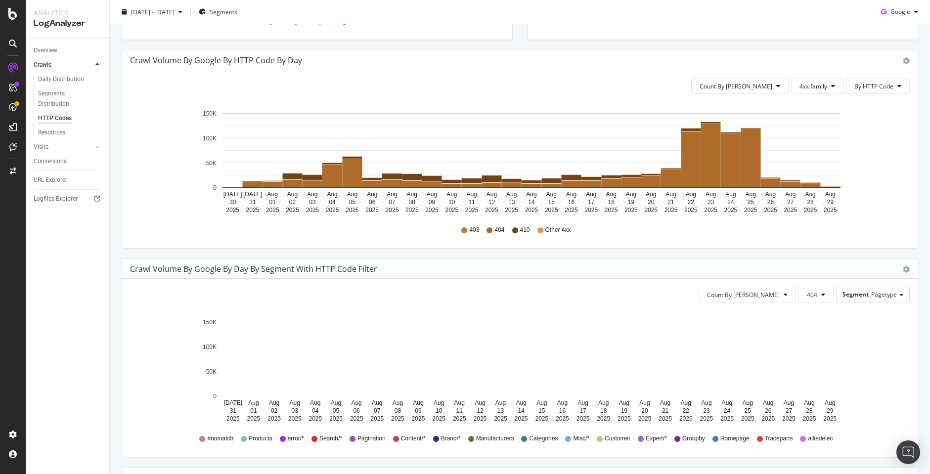
scroll to position [395, 0]
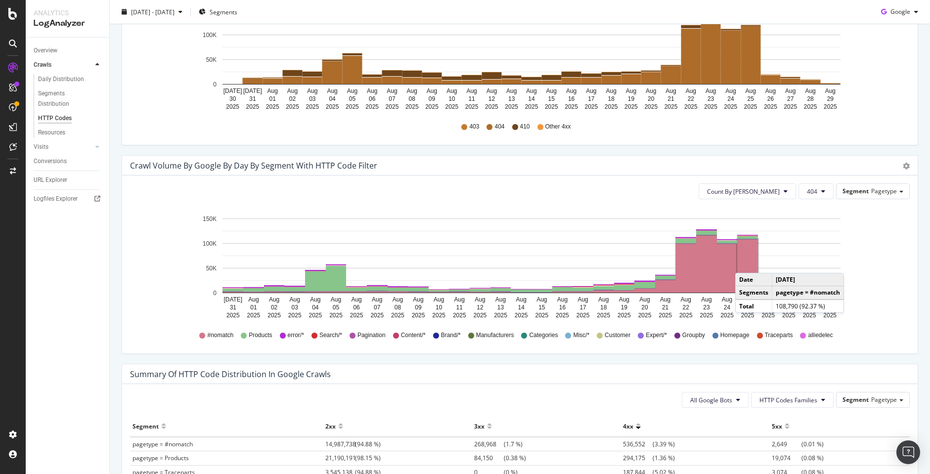
click at [745, 263] on rect "A chart." at bounding box center [747, 265] width 21 height 53
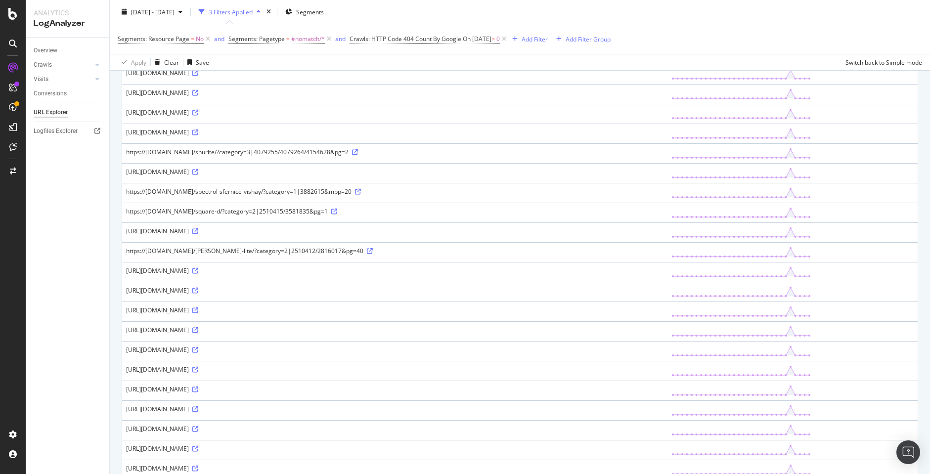
scroll to position [643, 0]
